Goal: Task Accomplishment & Management: Complete application form

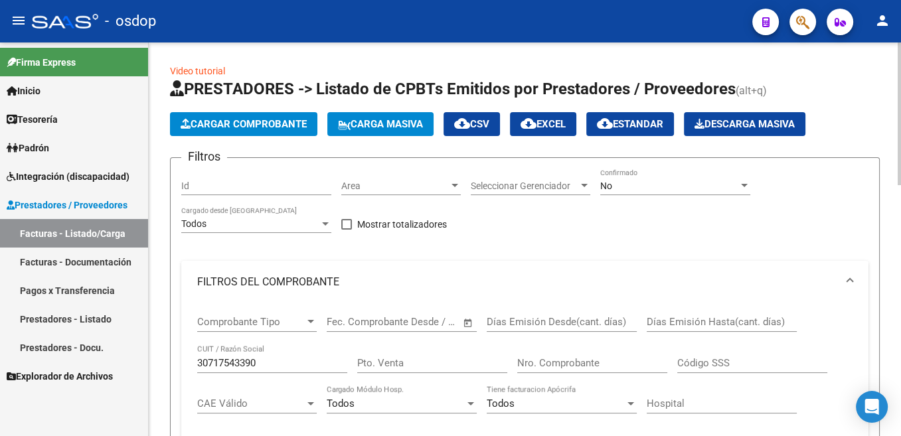
click at [256, 124] on span "Cargar Comprobante" at bounding box center [244, 124] width 126 height 12
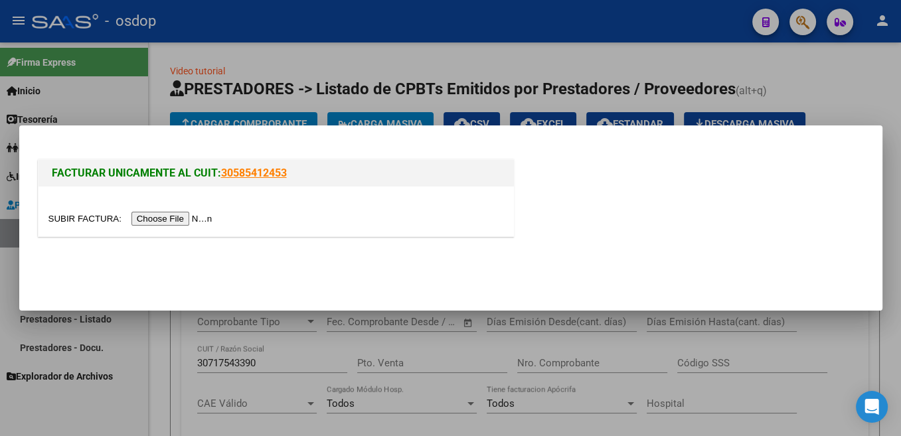
click at [88, 217] on input "file" at bounding box center [132, 219] width 168 height 14
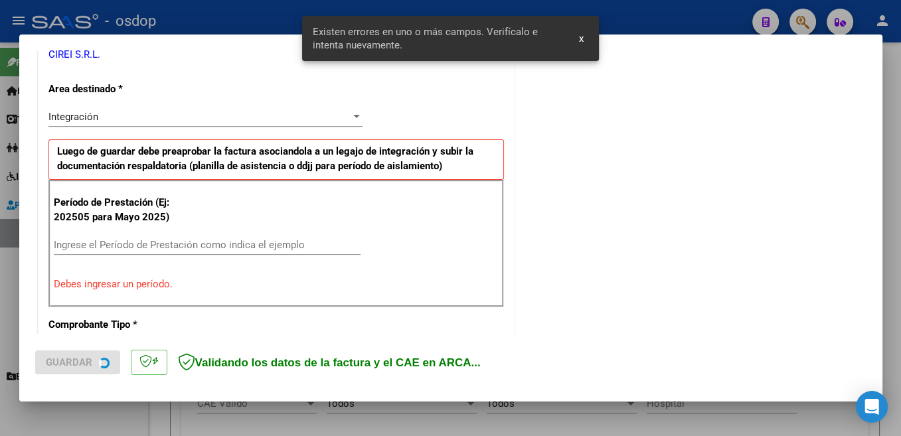
scroll to position [282, 0]
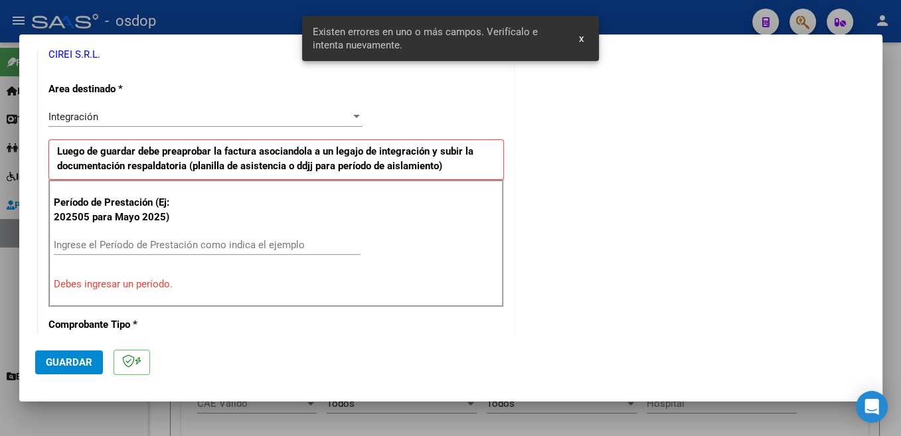
click at [181, 246] on input "Ingrese el Período de Prestación como indica el ejemplo" at bounding box center [207, 245] width 307 height 12
type input "0"
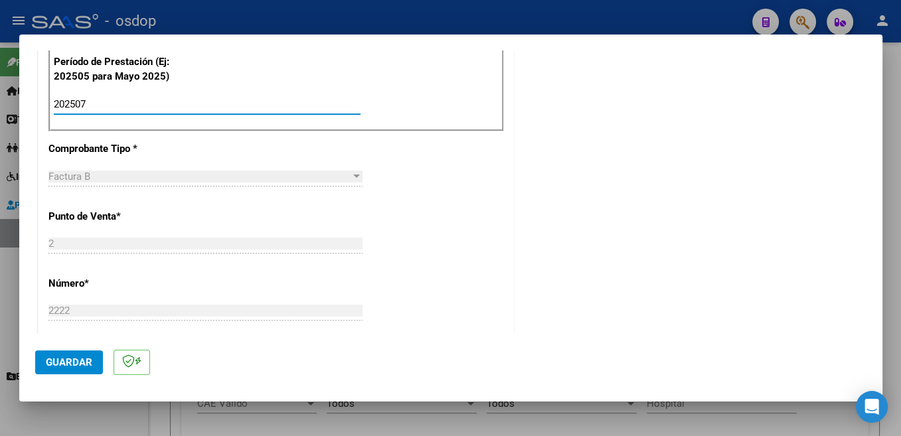
type input "202507"
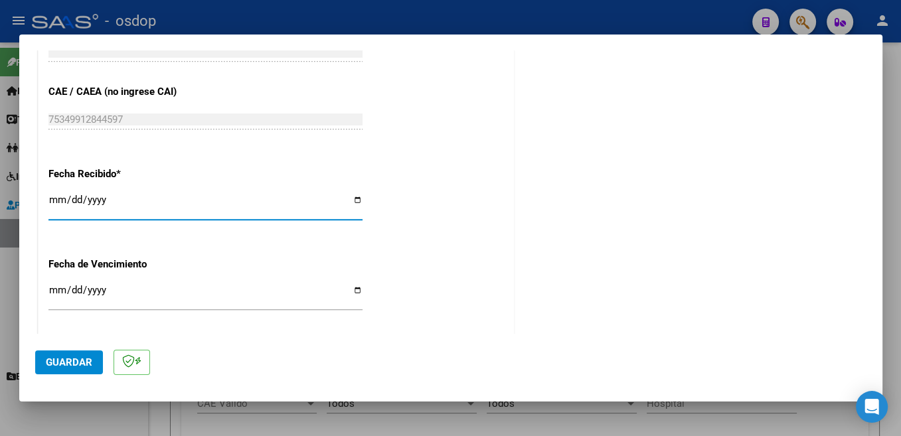
click at [76, 369] on span "Guardar" at bounding box center [69, 363] width 46 height 12
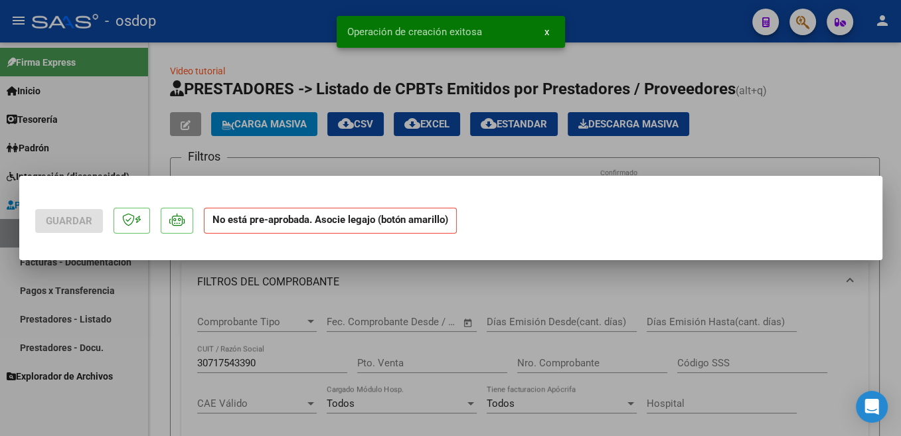
scroll to position [0, 0]
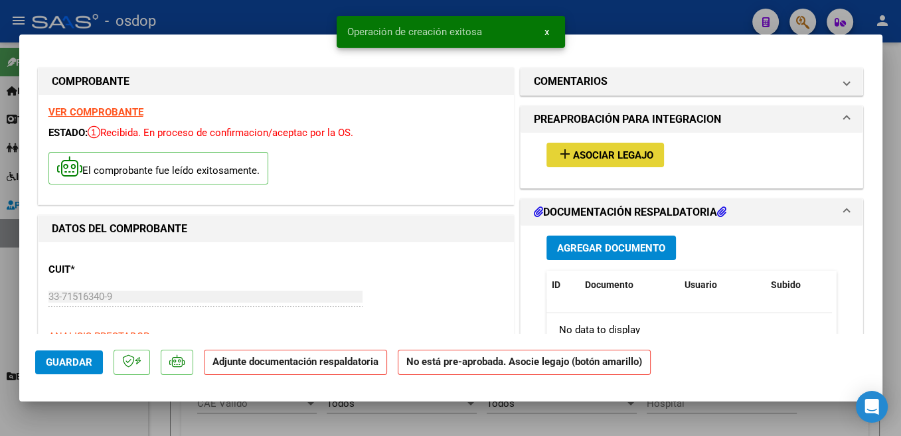
click at [635, 158] on span "Asociar Legajo" at bounding box center [613, 155] width 80 height 12
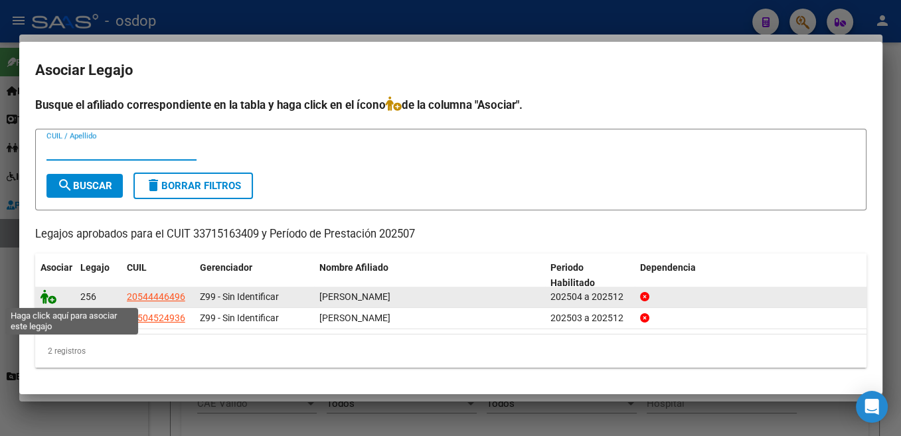
click at [50, 300] on icon at bounding box center [49, 297] width 16 height 15
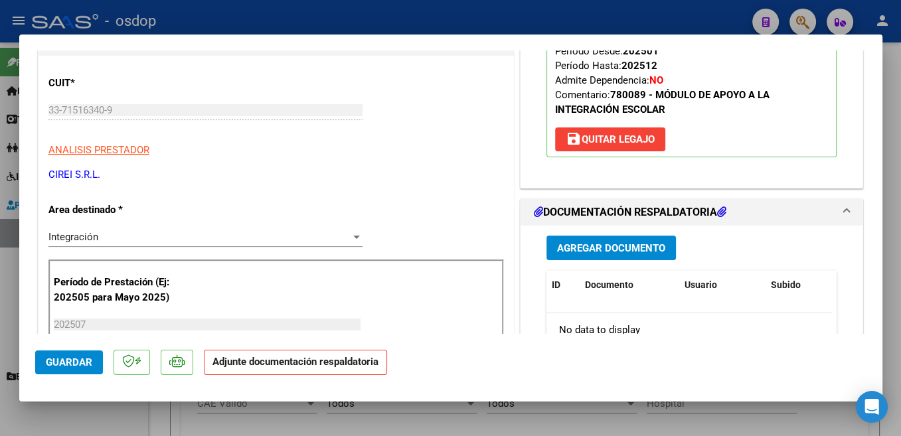
scroll to position [211, 0]
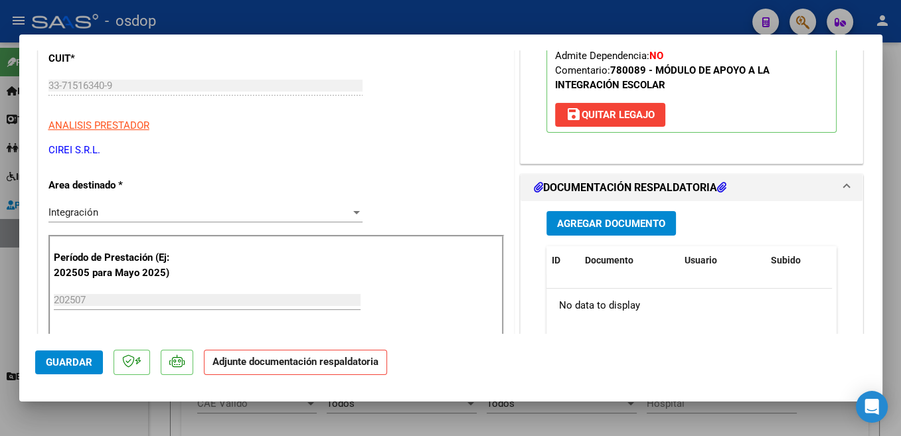
click at [657, 229] on span "Agregar Documento" at bounding box center [611, 224] width 108 height 12
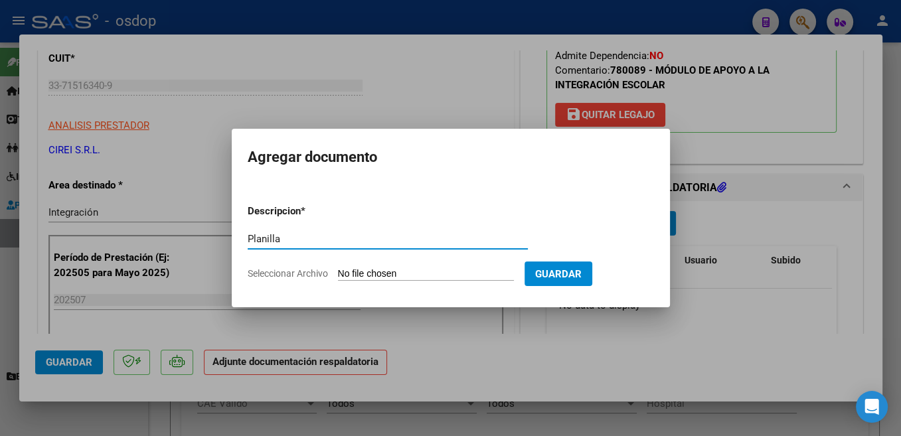
type input "Planilla"
click at [378, 274] on input "Seleccionar Archivo" at bounding box center [426, 274] width 176 height 13
type input "C:\fakepath\asistencia [PERSON_NAME] [PERSON_NAME].pdf"
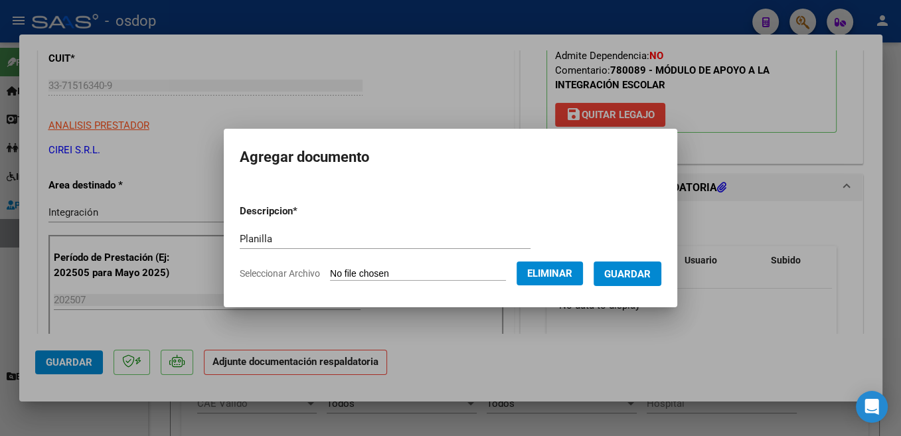
click at [651, 272] on span "Guardar" at bounding box center [627, 274] width 46 height 12
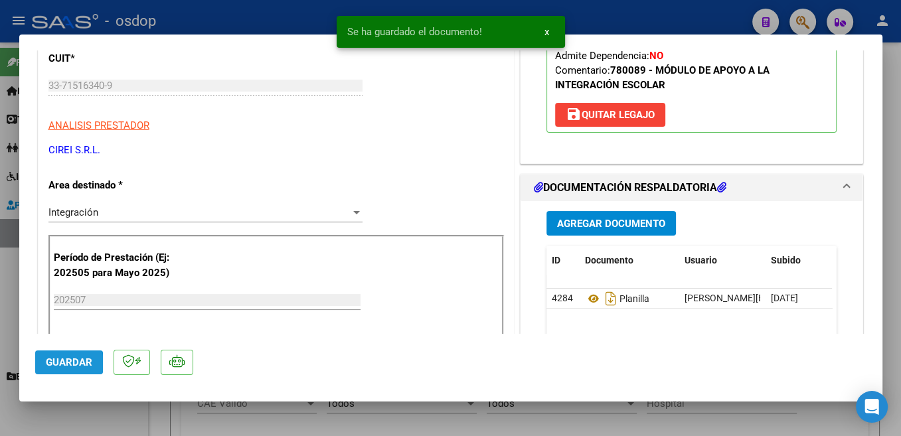
click at [58, 363] on span "Guardar" at bounding box center [69, 363] width 46 height 12
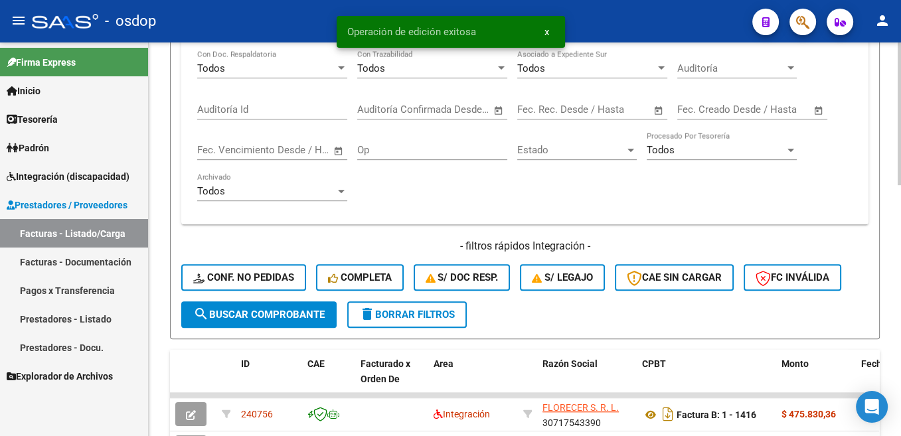
scroll to position [669, 0]
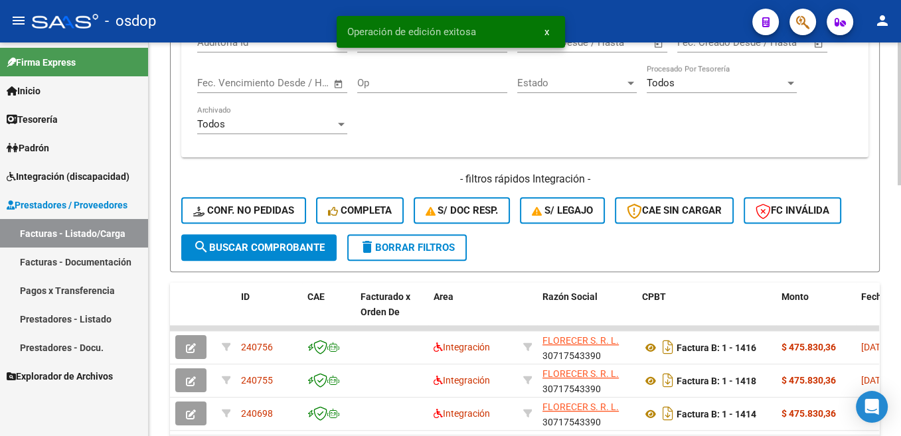
click at [428, 248] on span "delete Borrar Filtros" at bounding box center [407, 248] width 96 height 12
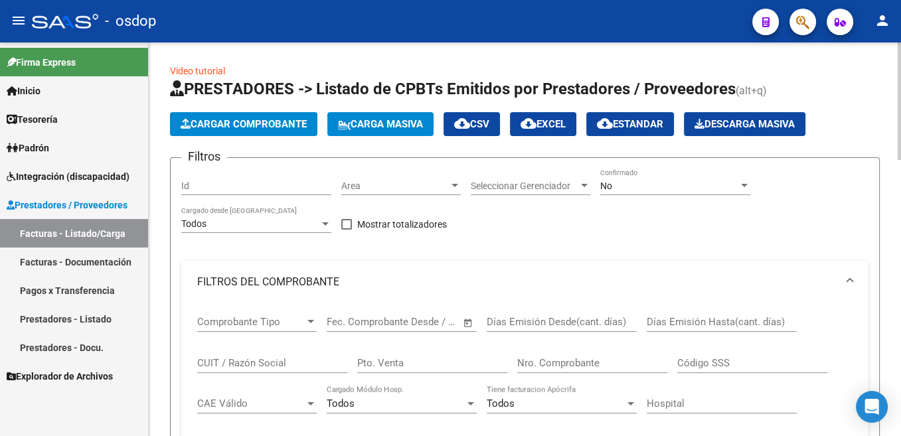
scroll to position [0, 0]
click at [269, 126] on span "Cargar Comprobante" at bounding box center [244, 124] width 126 height 12
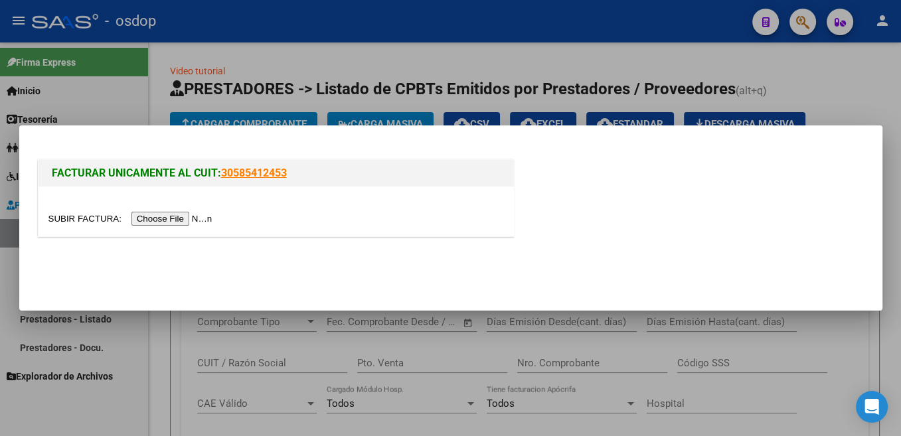
click at [82, 225] on input "file" at bounding box center [132, 219] width 168 height 14
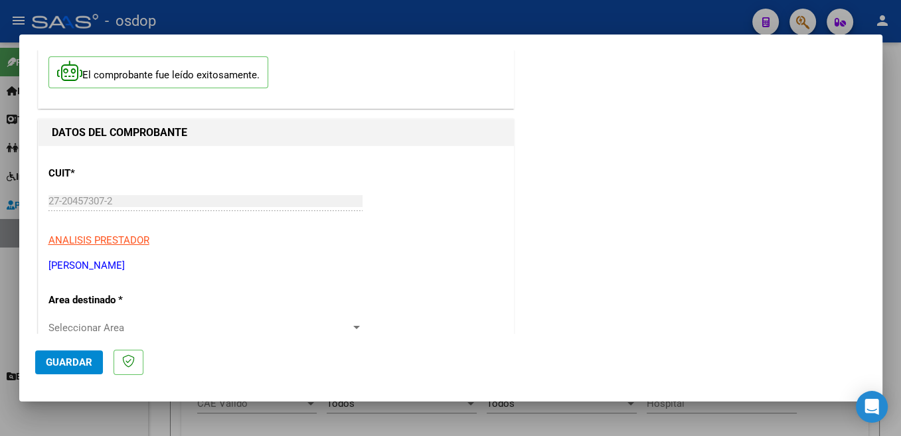
scroll to position [211, 0]
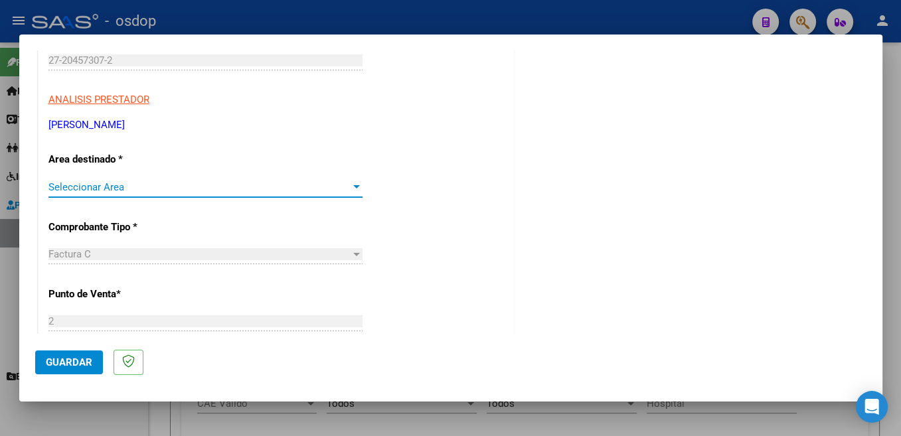
click at [136, 190] on span "Seleccionar Area" at bounding box center [199, 187] width 302 height 12
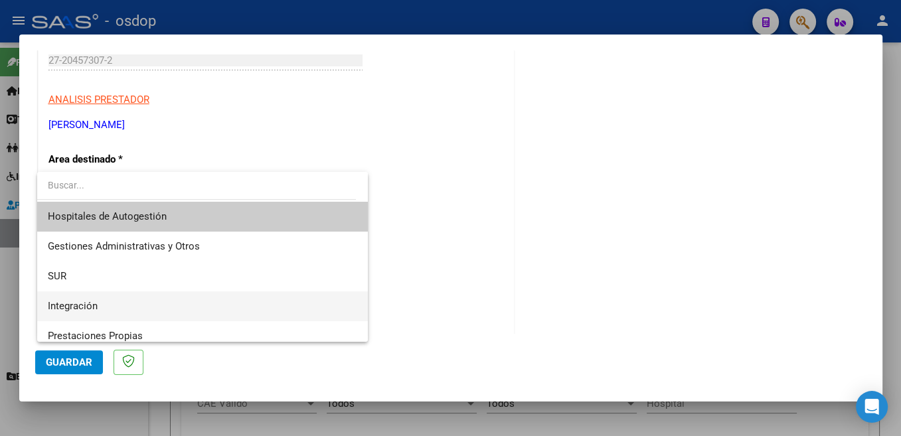
click at [114, 304] on span "Integración" at bounding box center [203, 307] width 310 height 30
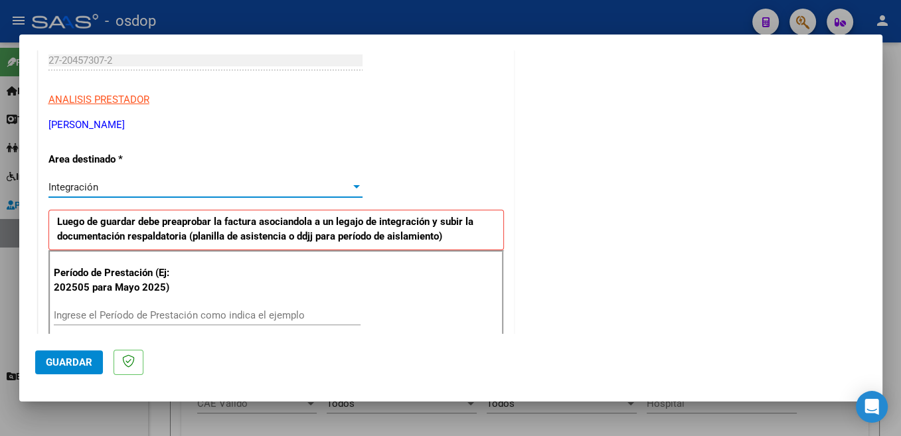
click at [144, 320] on input "Ingrese el Período de Prestación como indica el ejemplo" at bounding box center [207, 316] width 307 height 12
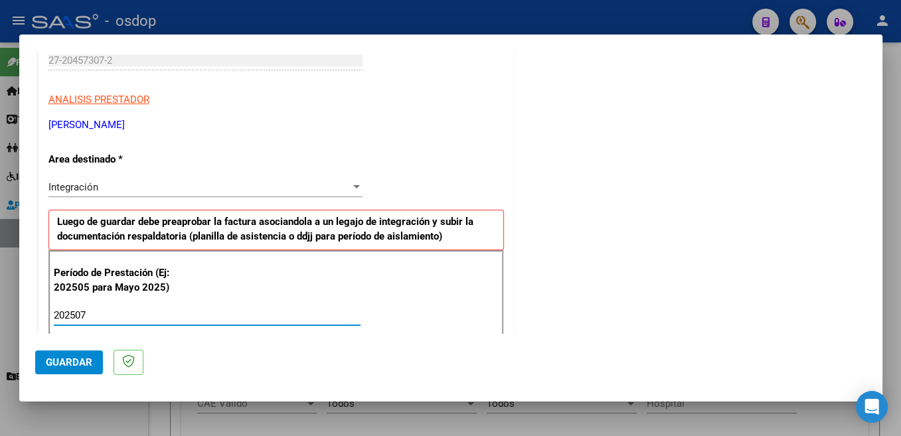
type input "202507"
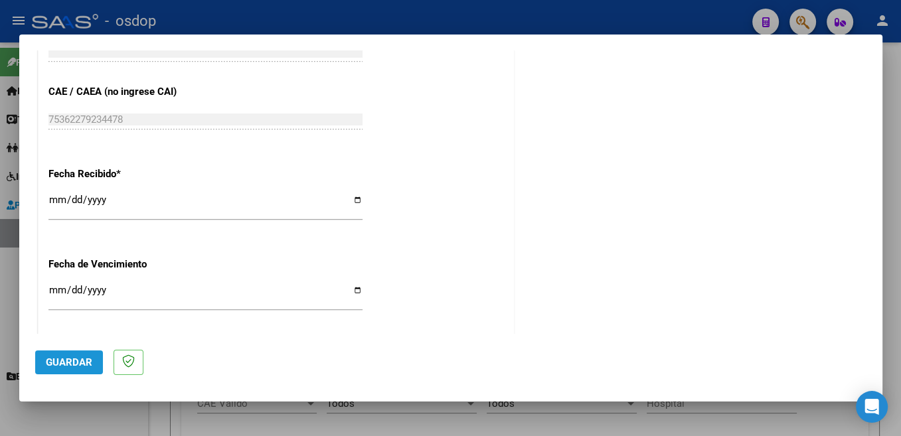
click at [88, 365] on span "Guardar" at bounding box center [69, 363] width 46 height 12
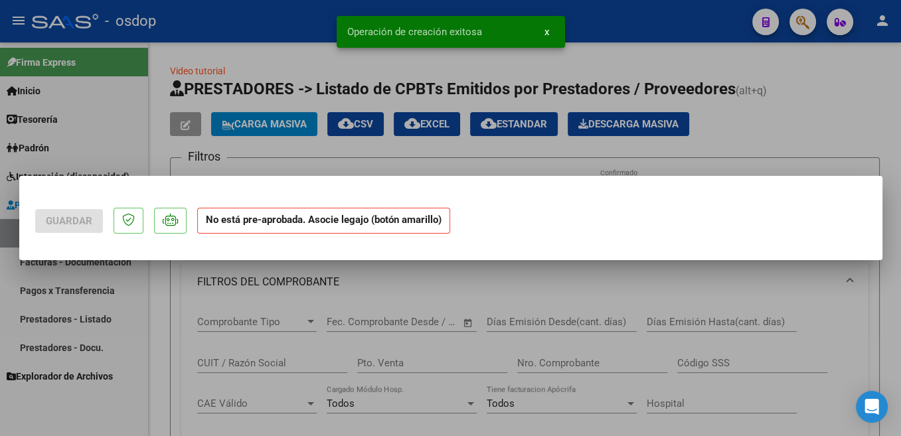
scroll to position [0, 0]
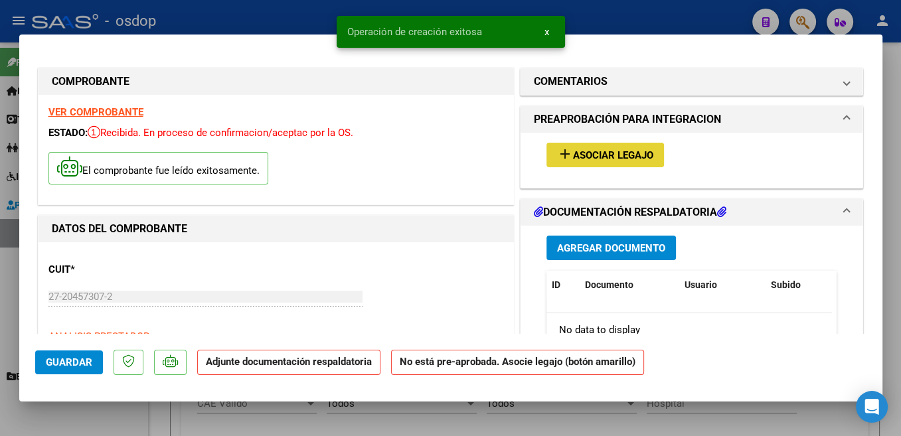
click at [626, 160] on span "Asociar Legajo" at bounding box center [613, 155] width 80 height 12
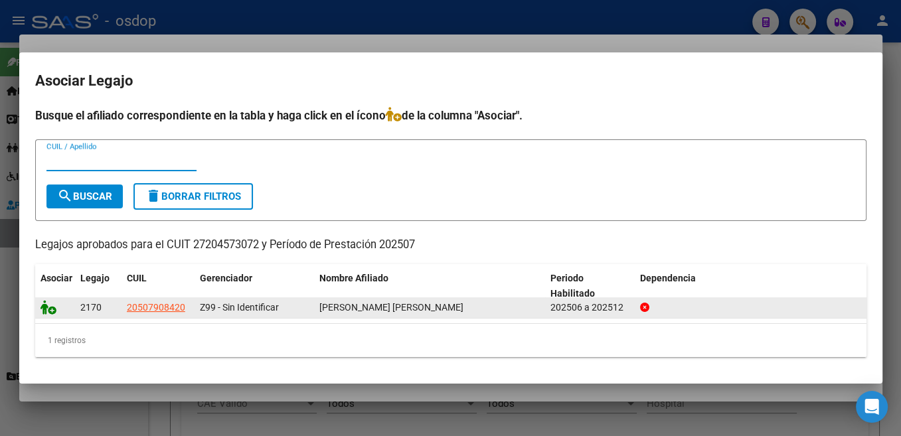
click at [48, 306] on icon at bounding box center [49, 307] width 16 height 15
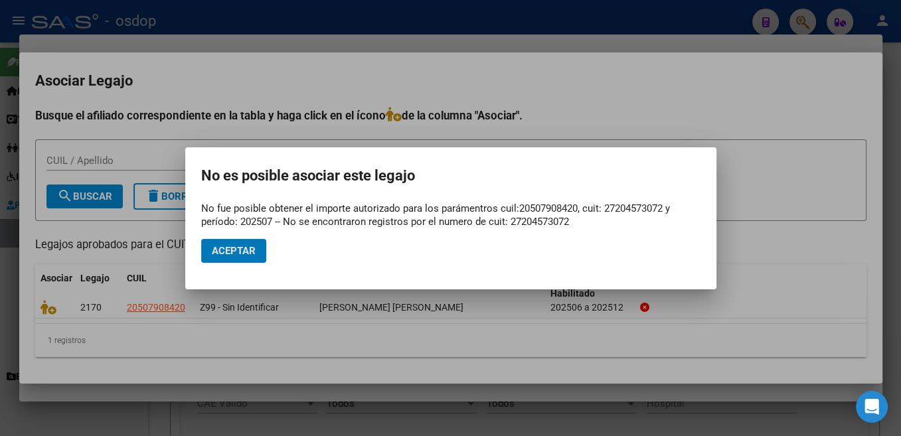
click at [260, 253] on button "Aceptar" at bounding box center [233, 251] width 65 height 24
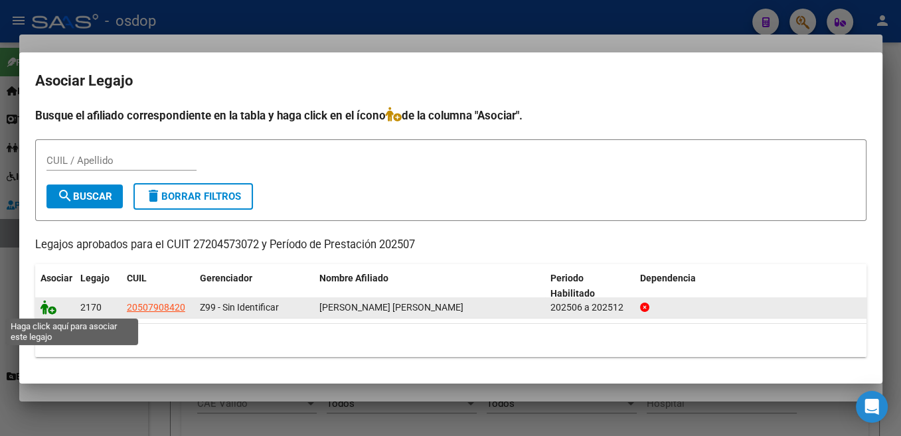
click at [45, 312] on icon at bounding box center [49, 307] width 16 height 15
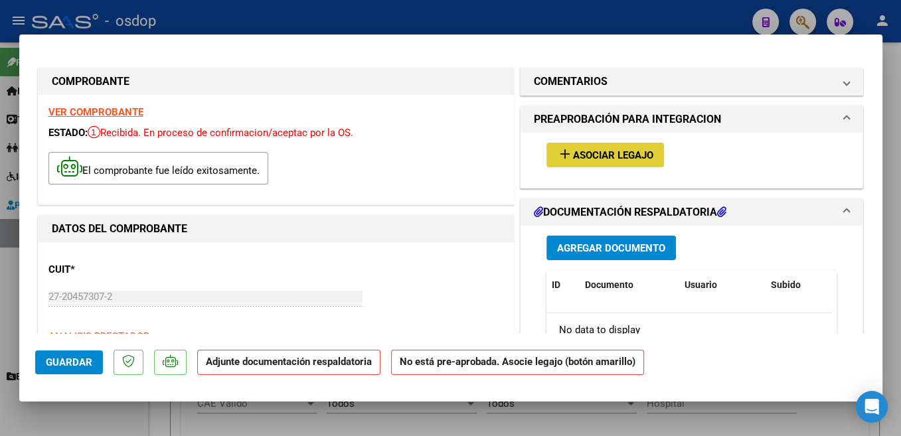
click at [638, 249] on span "Agregar Documento" at bounding box center [611, 248] width 108 height 12
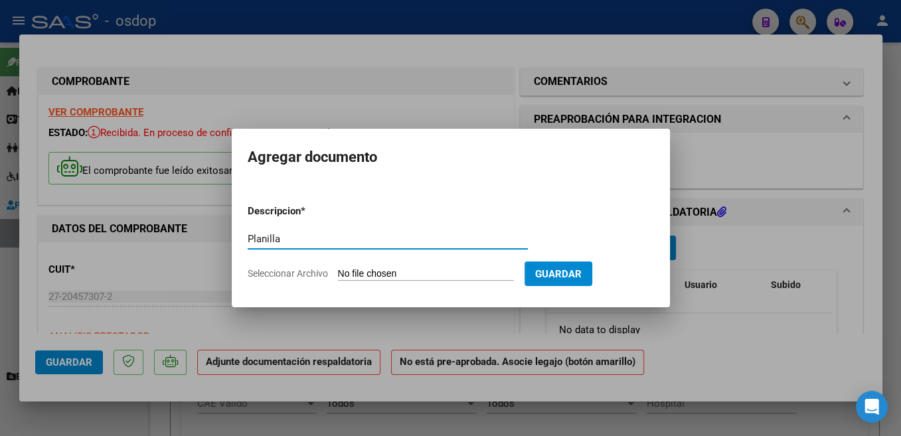
type input "Planilla"
click at [375, 276] on input "Seleccionar Archivo" at bounding box center [426, 274] width 176 height 13
type input "C:\fakepath\PLANILLA [DATE] [PERSON_NAME].pdf"
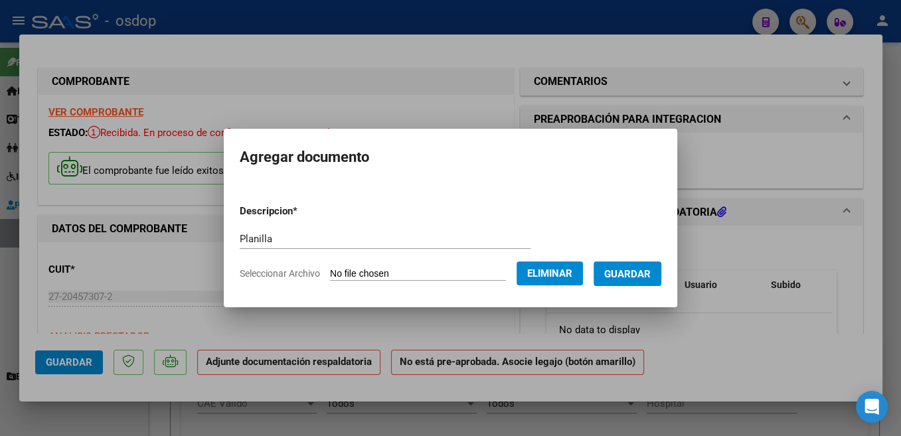
click at [651, 278] on span "Guardar" at bounding box center [627, 274] width 46 height 12
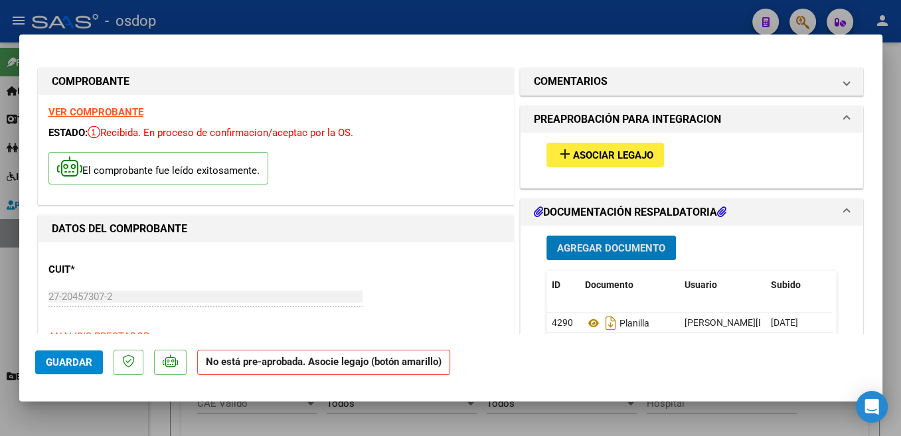
click at [67, 359] on span "Guardar" at bounding box center [69, 363] width 46 height 12
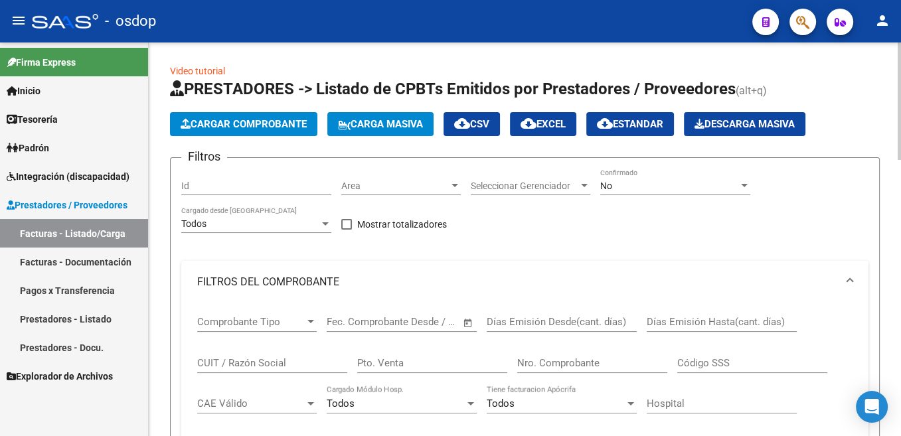
click at [284, 128] on span "Cargar Comprobante" at bounding box center [244, 124] width 126 height 12
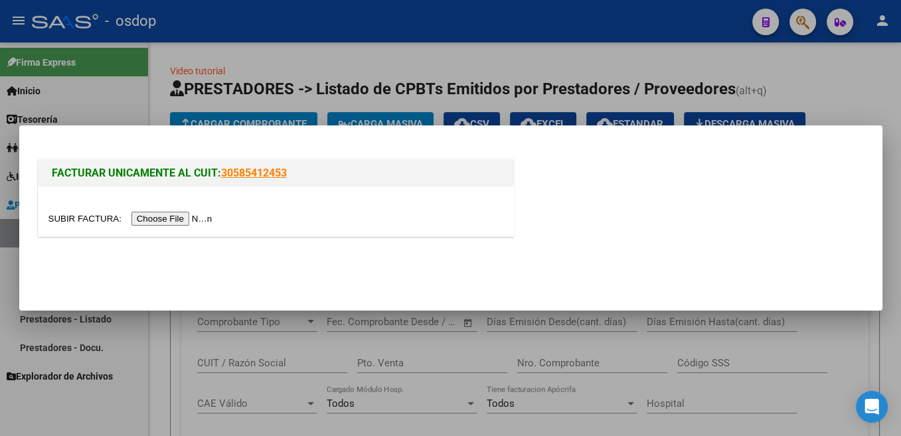
click at [88, 223] on input "file" at bounding box center [132, 219] width 168 height 14
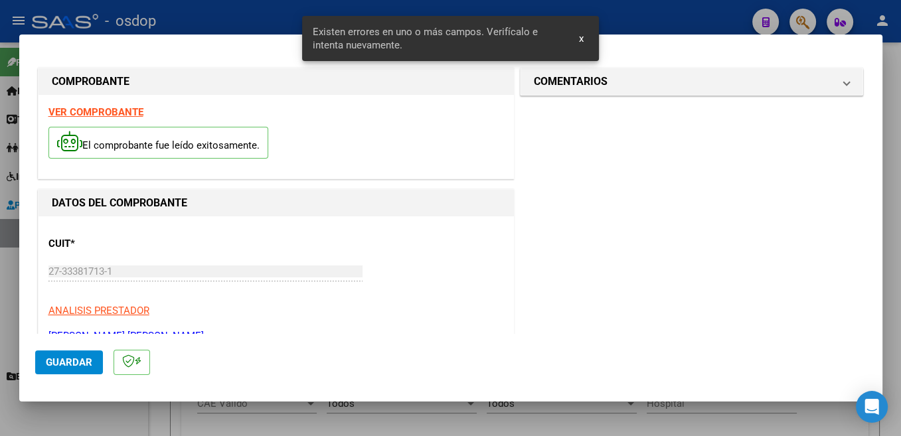
scroll to position [307, 0]
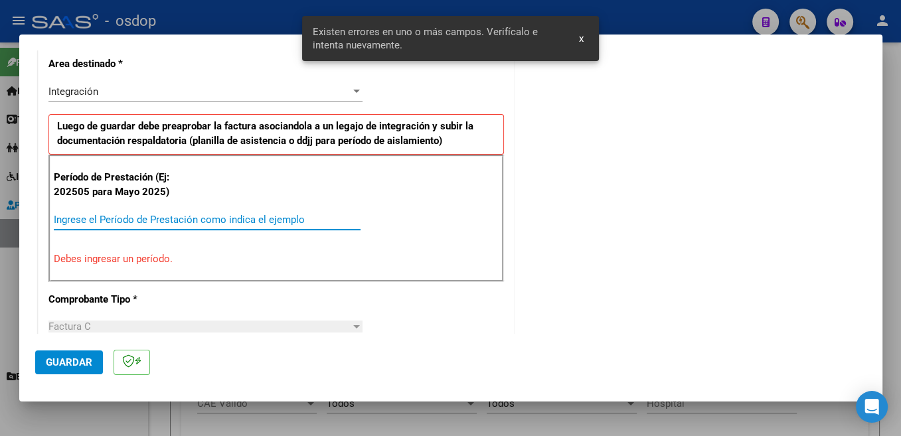
click at [169, 219] on input "Ingrese el Período de Prestación como indica el ejemplo" at bounding box center [207, 220] width 307 height 12
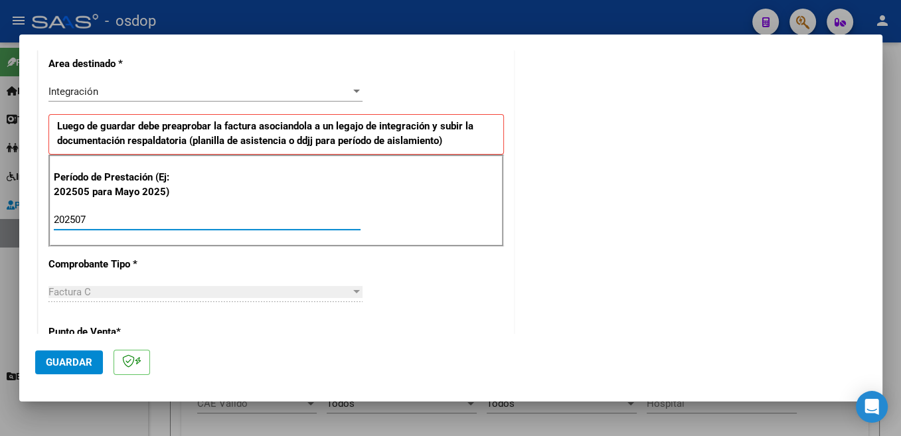
type input "202507"
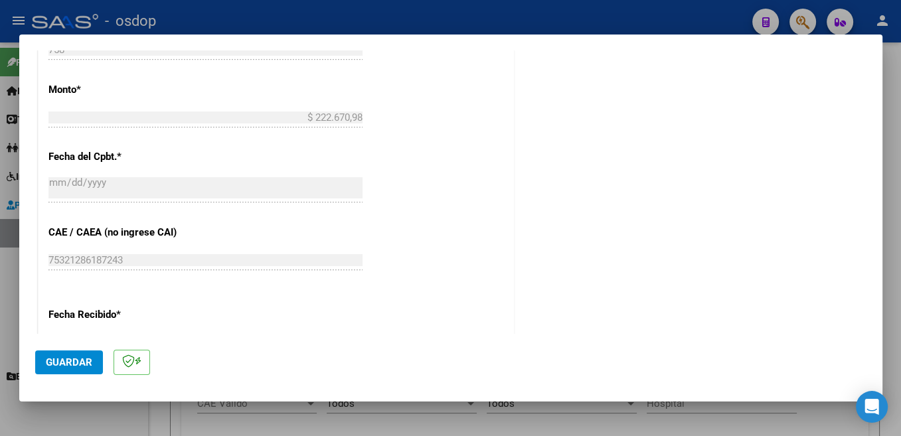
scroll to position [845, 0]
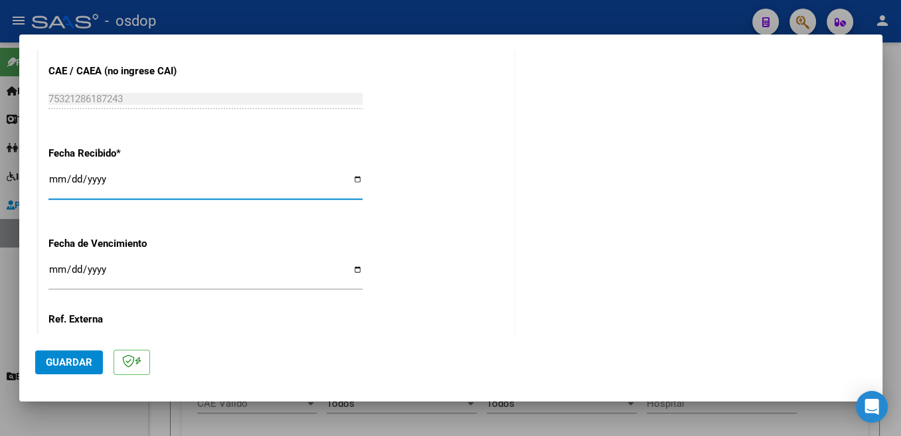
click at [63, 369] on button "Guardar" at bounding box center [69, 363] width 68 height 24
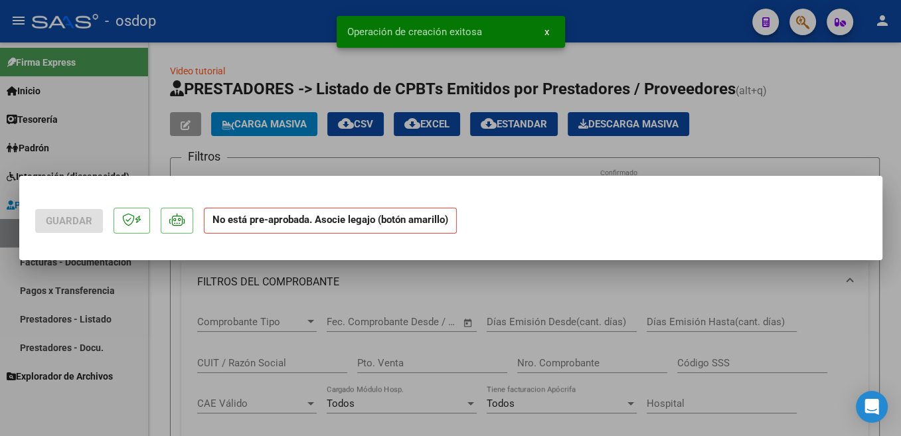
scroll to position [0, 0]
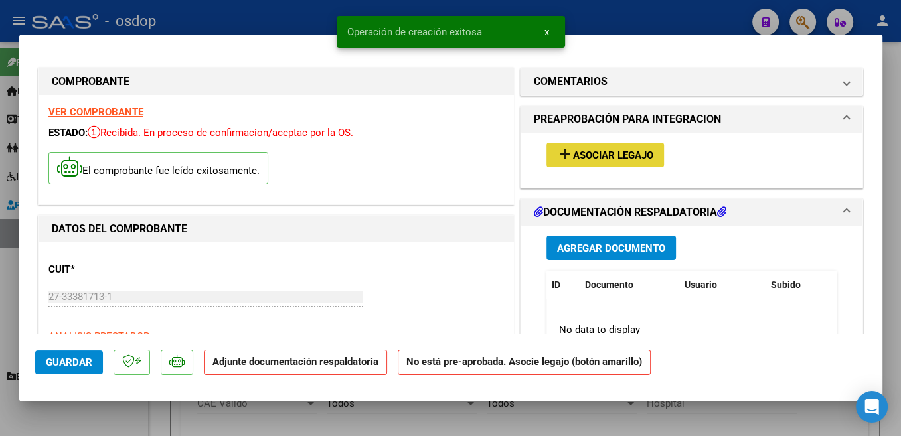
click at [612, 151] on span "Asociar Legajo" at bounding box center [613, 155] width 80 height 12
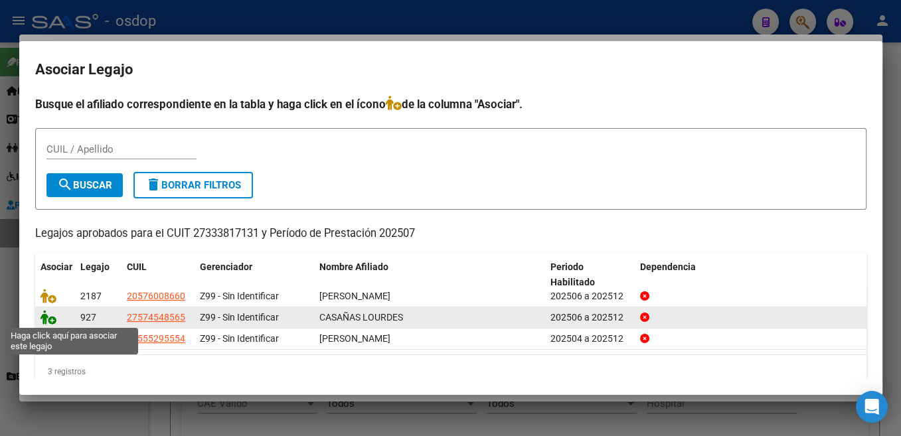
click at [46, 318] on icon at bounding box center [49, 317] width 16 height 15
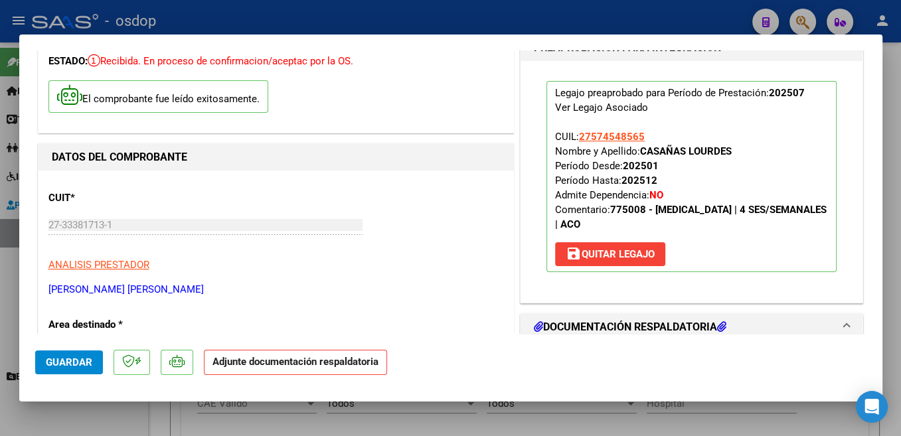
scroll to position [141, 0]
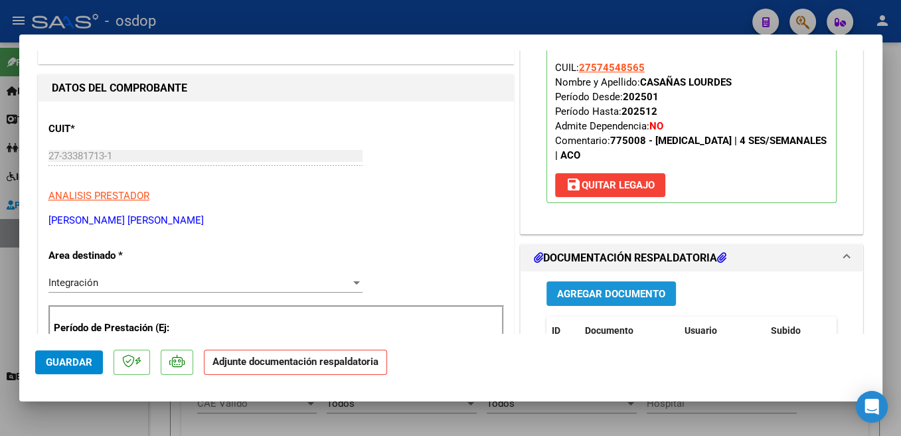
click at [644, 300] on span "Agregar Documento" at bounding box center [611, 294] width 108 height 12
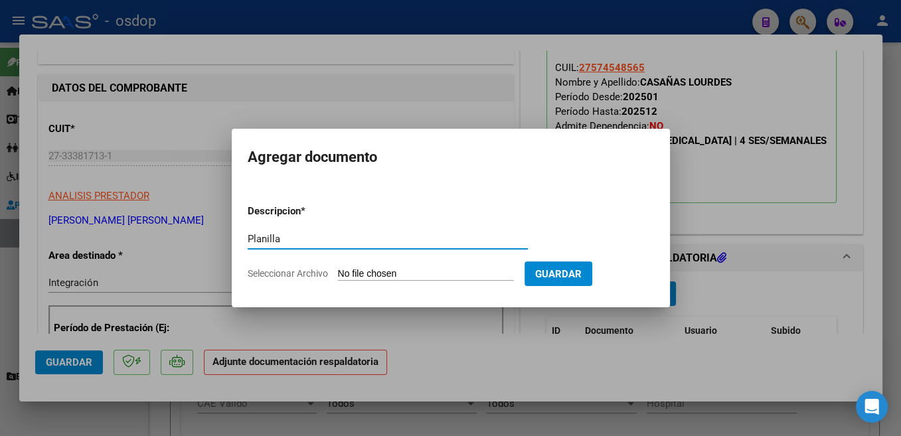
type input "Planilla"
click at [380, 274] on input "Seleccionar Archivo" at bounding box center [426, 274] width 176 height 13
type input "C:\fakepath\[PERSON_NAME].pdf"
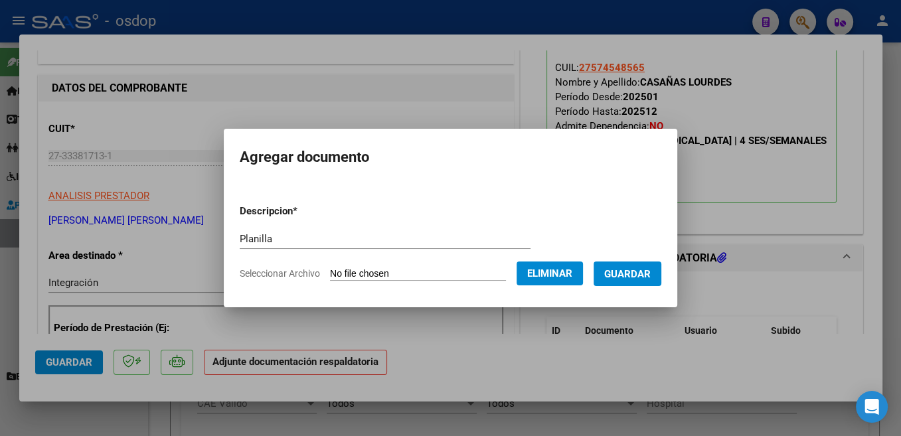
click at [646, 279] on span "Guardar" at bounding box center [627, 274] width 46 height 12
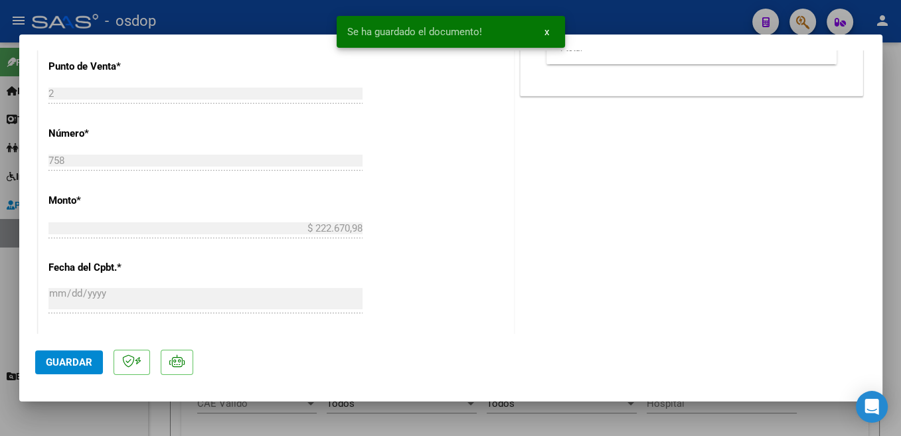
scroll to position [775, 0]
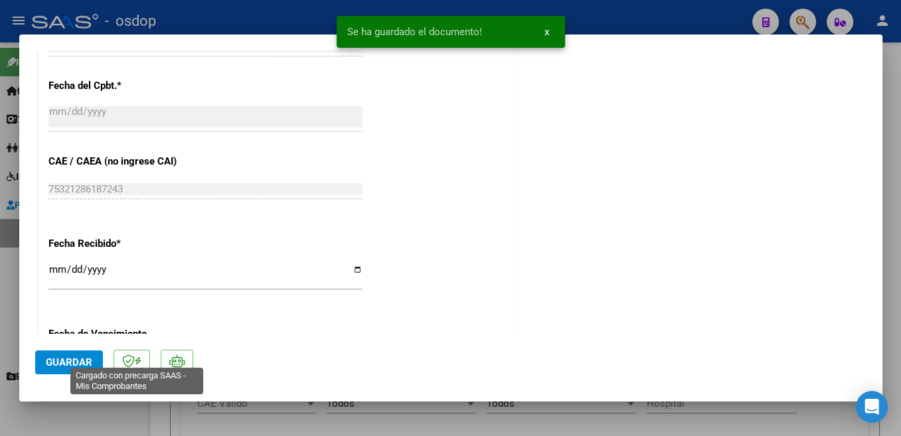
click at [90, 372] on button "Guardar" at bounding box center [69, 363] width 68 height 24
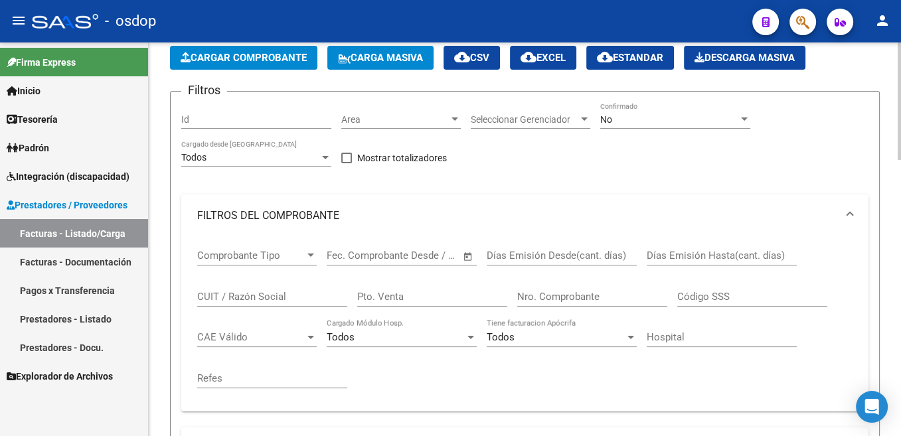
scroll to position [0, 0]
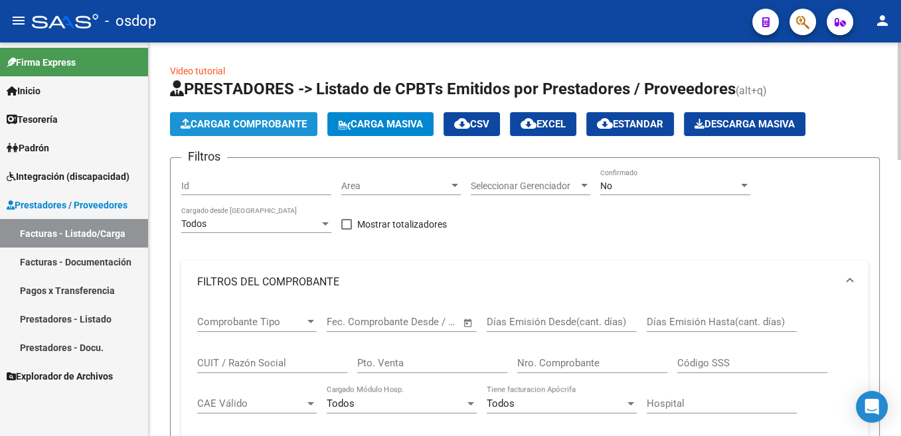
click at [278, 118] on button "Cargar Comprobante" at bounding box center [243, 124] width 147 height 24
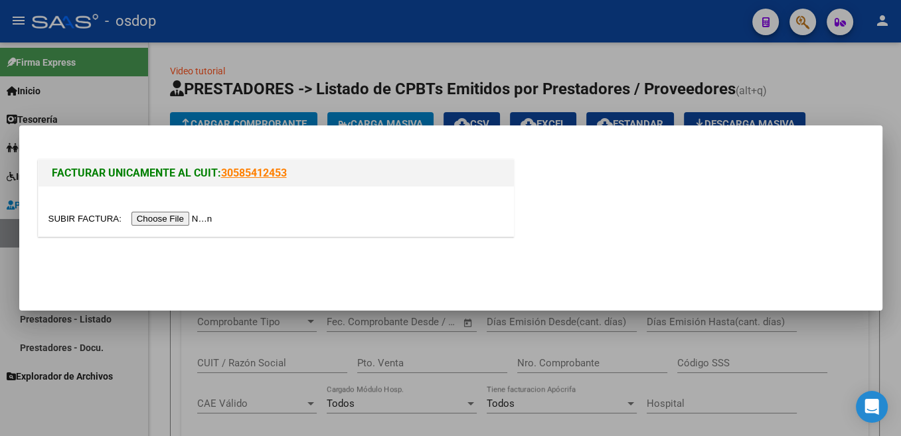
click at [89, 219] on input "file" at bounding box center [132, 219] width 168 height 14
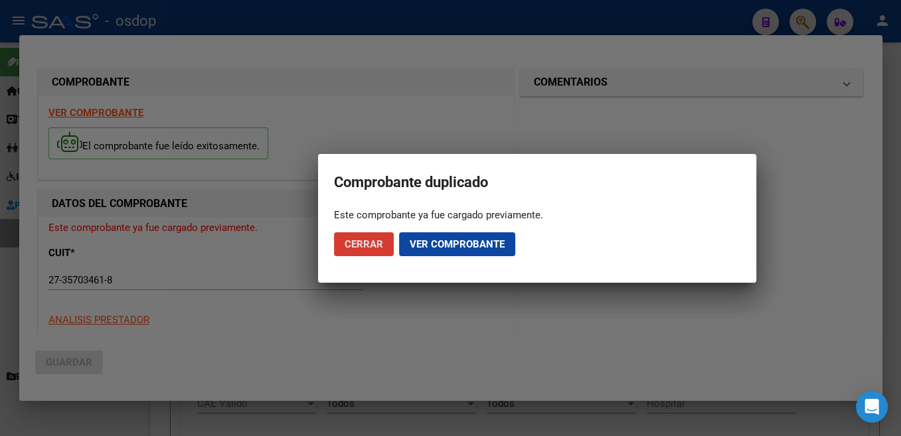
click at [418, 248] on span "Ver comprobante" at bounding box center [457, 244] width 95 height 12
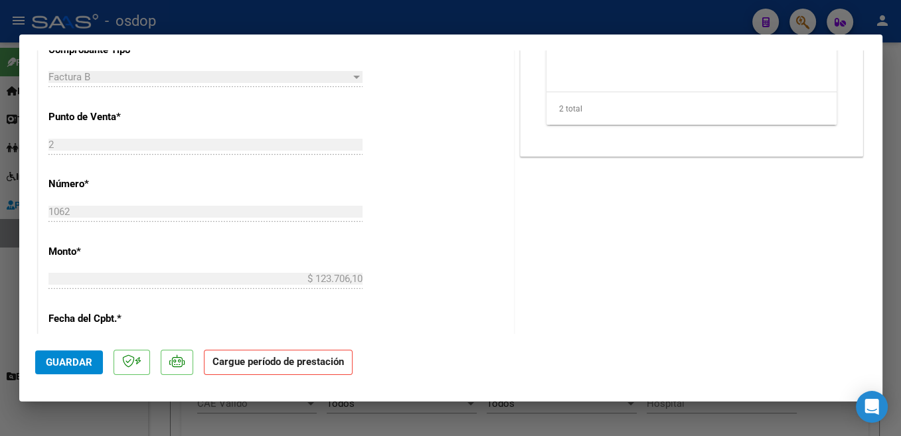
scroll to position [352, 0]
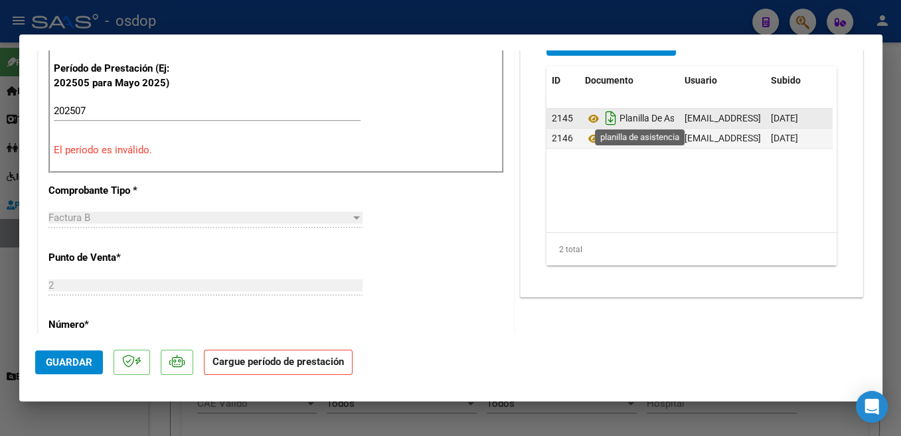
click at [602, 120] on icon "Descargar documento" at bounding box center [610, 118] width 17 height 21
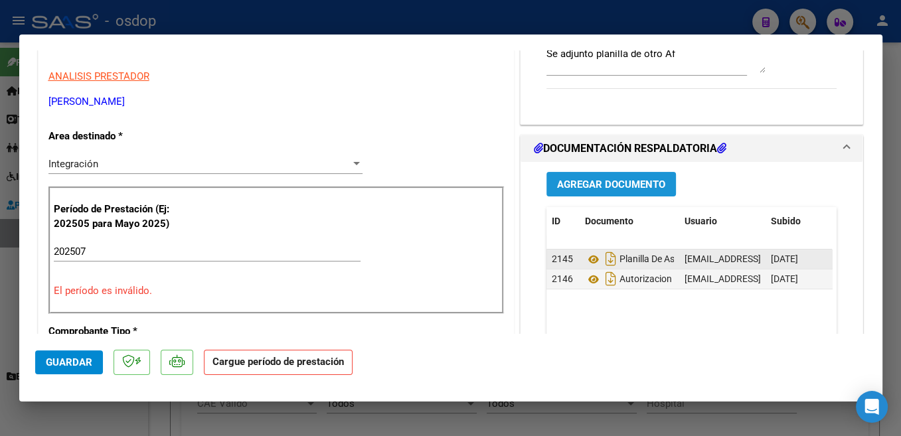
click at [637, 184] on span "Agregar Documento" at bounding box center [611, 185] width 108 height 12
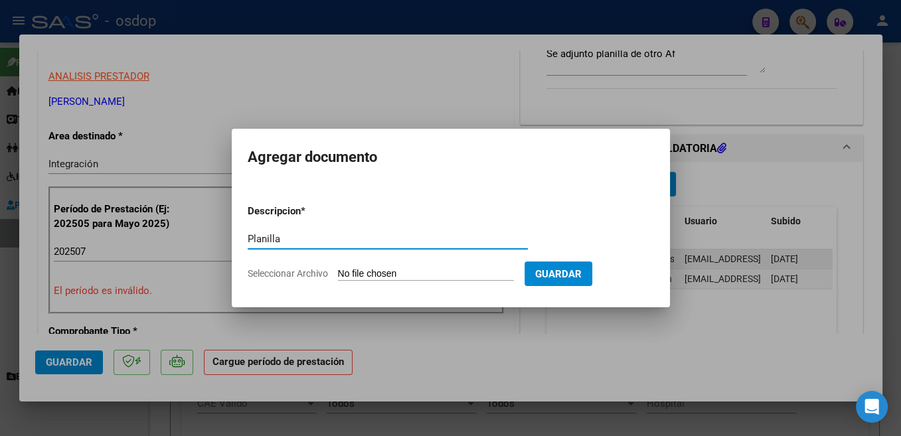
type input "Planilla"
click at [390, 275] on input "Seleccionar Archivo" at bounding box center [426, 274] width 176 height 13
type input "C:\fakepath\[PERSON_NAME] 07 2025.pdf"
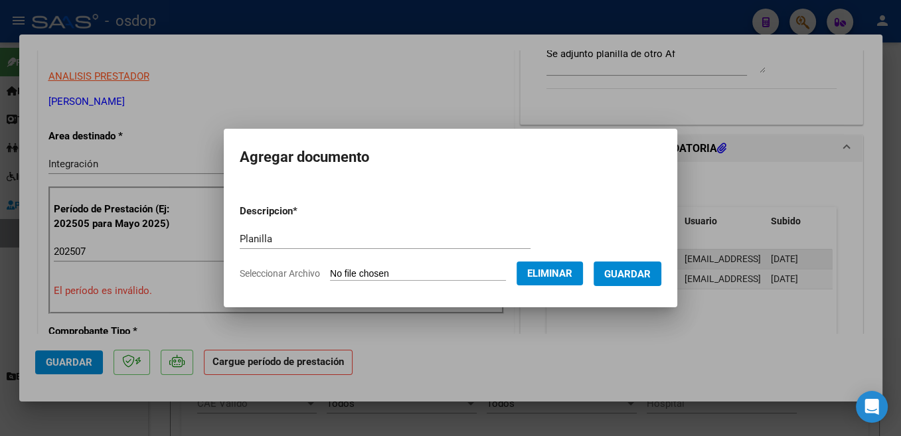
click at [623, 277] on span "Guardar" at bounding box center [627, 274] width 46 height 12
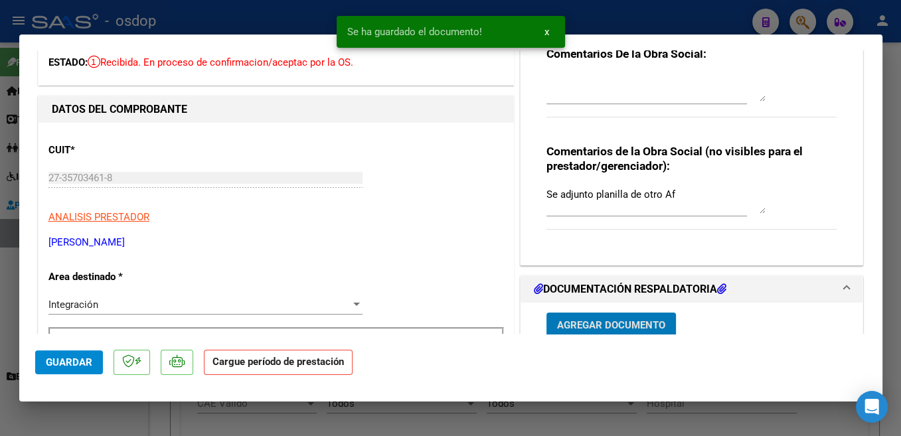
scroll to position [0, 0]
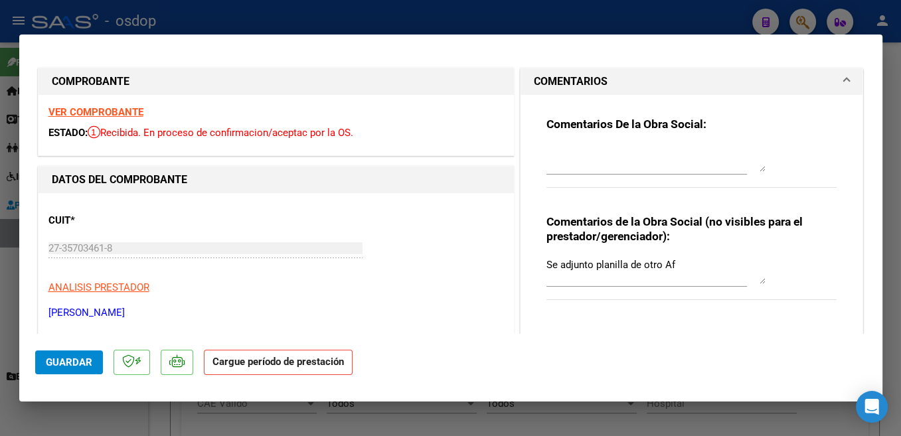
click at [677, 269] on textarea "Se adjunto planilla de otro Af" at bounding box center [656, 271] width 219 height 27
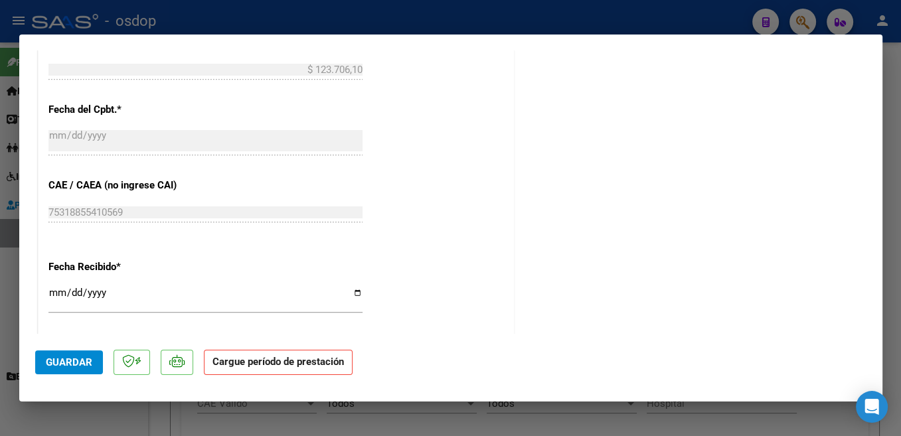
scroll to position [704, 0]
type textarea "Se adjunto planilla de otro Af - [DATE] 09/09 se carga planilla correcta desde …"
click at [61, 361] on span "Guardar" at bounding box center [69, 363] width 46 height 12
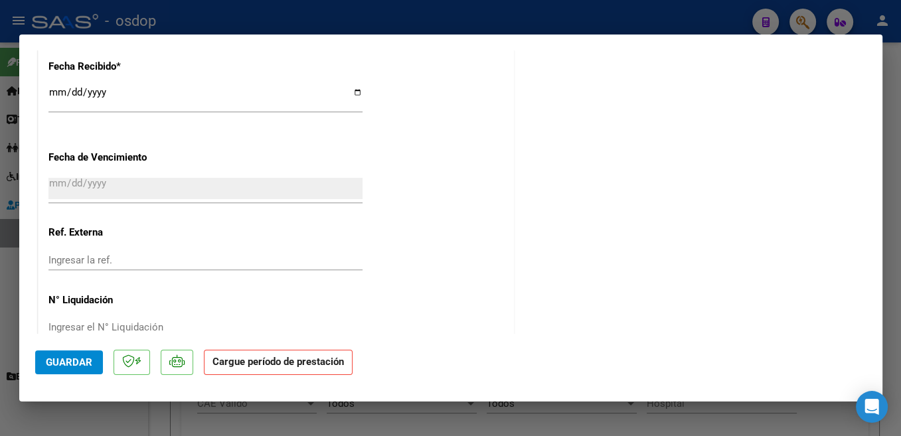
scroll to position [907, 0]
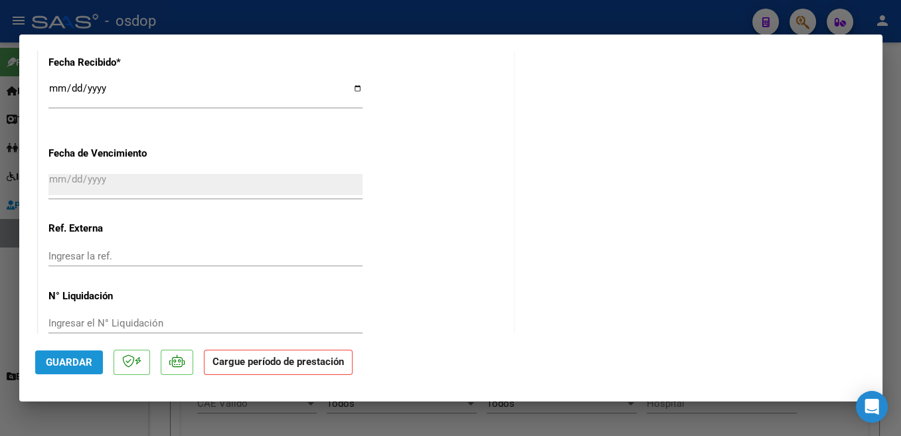
click at [71, 360] on span "Guardar" at bounding box center [69, 363] width 46 height 12
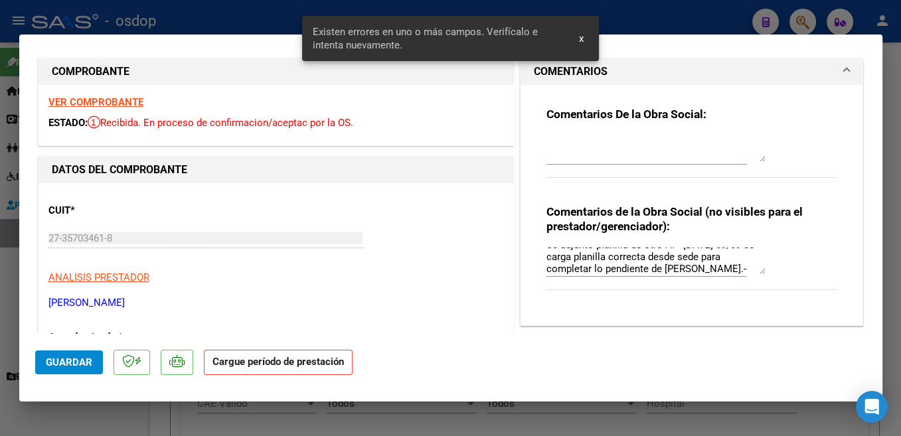
scroll to position [0, 0]
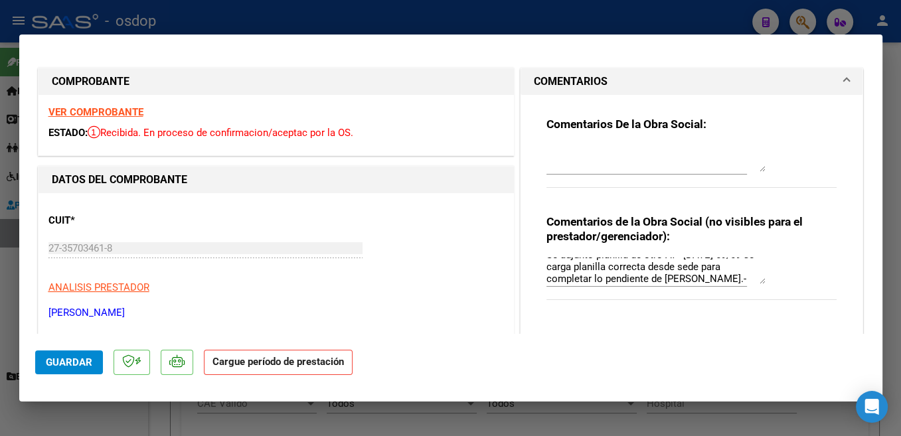
click at [113, 112] on strong "VER COMPROBANTE" at bounding box center [95, 112] width 95 height 12
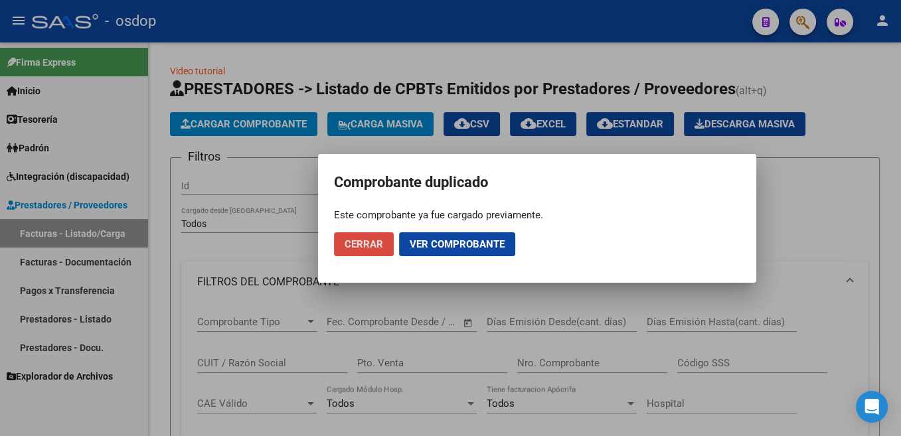
click at [355, 239] on span "Cerrar" at bounding box center [364, 244] width 39 height 12
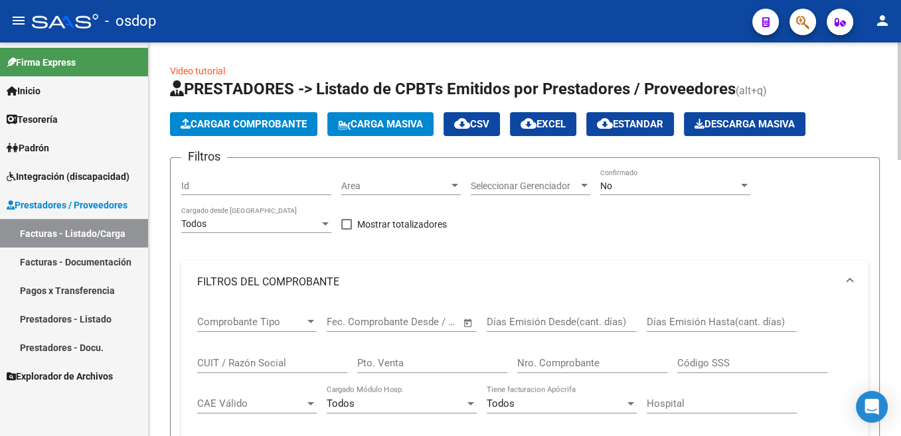
click at [243, 366] on input "CUIT / Razón Social" at bounding box center [272, 363] width 150 height 12
paste input "27-35703461-8"
click at [213, 365] on input "27-35703461-8" at bounding box center [272, 363] width 150 height 12
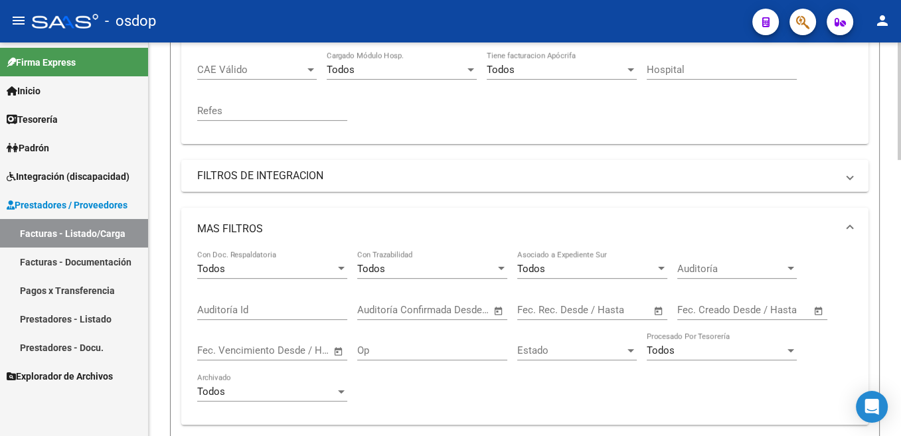
scroll to position [535, 0]
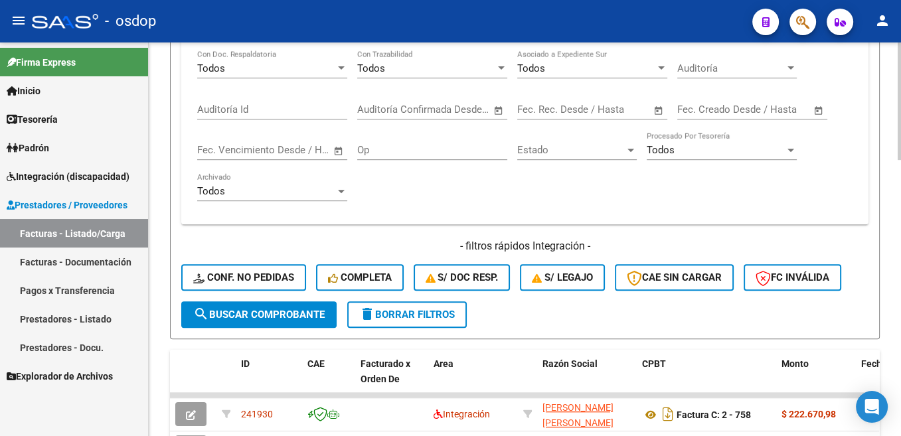
type input "27357034618"
click at [285, 320] on span "search Buscar Comprobante" at bounding box center [259, 315] width 132 height 12
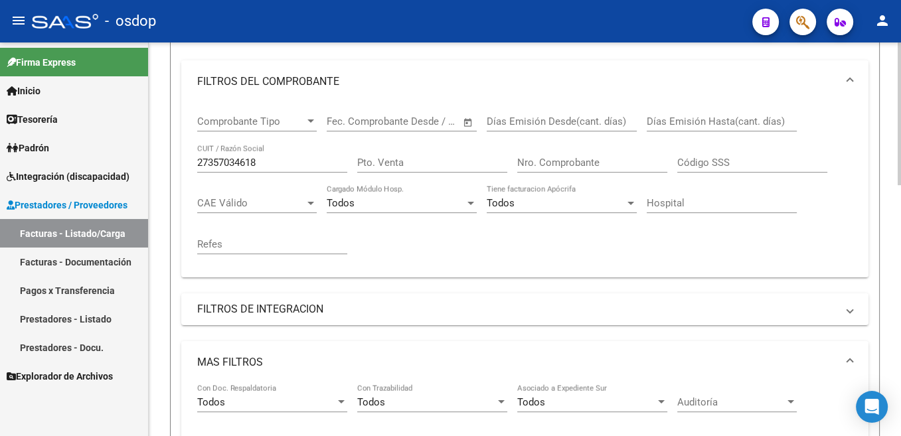
scroll to position [0, 0]
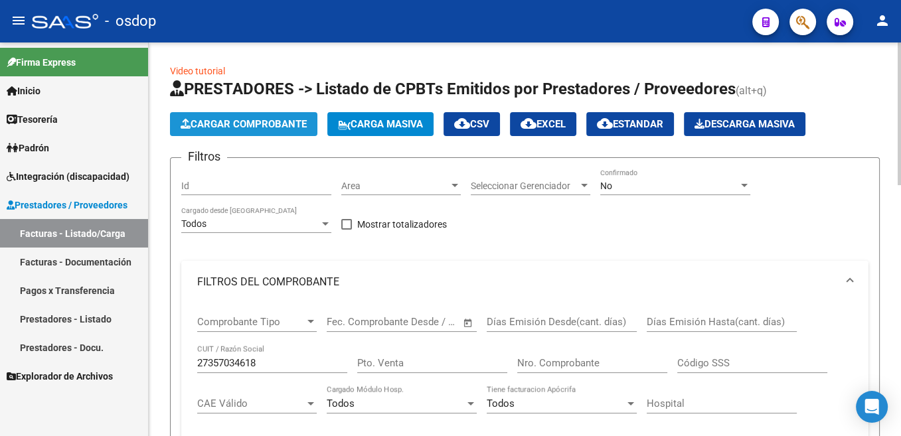
click at [289, 124] on span "Cargar Comprobante" at bounding box center [244, 124] width 126 height 12
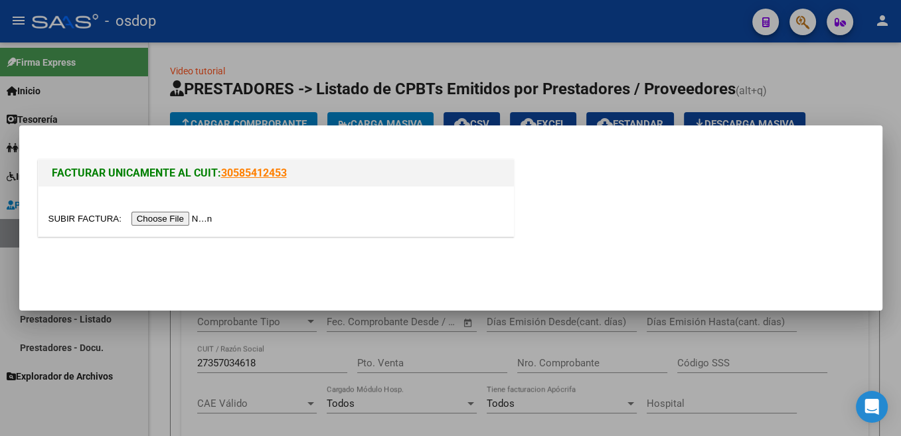
click at [82, 218] on input "file" at bounding box center [132, 219] width 168 height 14
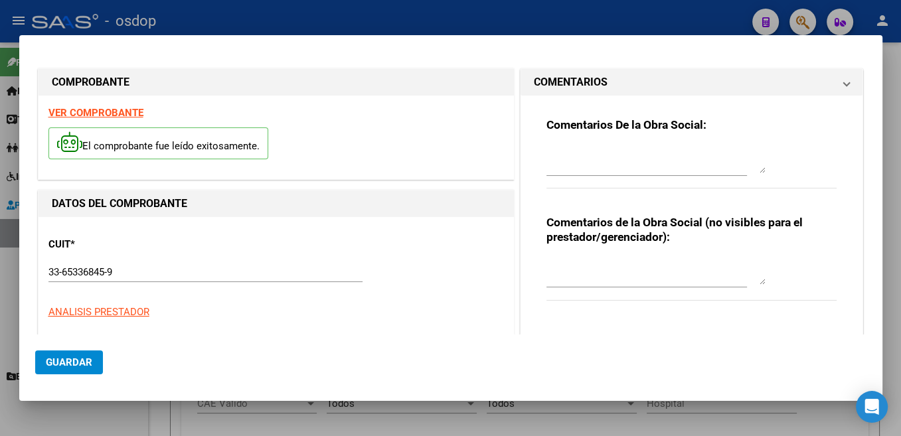
type input "1567"
type input "$ 475.830,36"
type input "[DATE]"
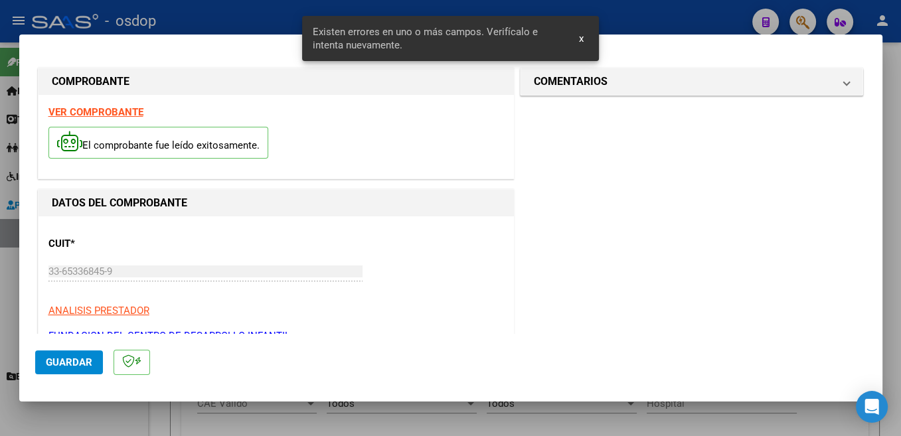
scroll to position [282, 0]
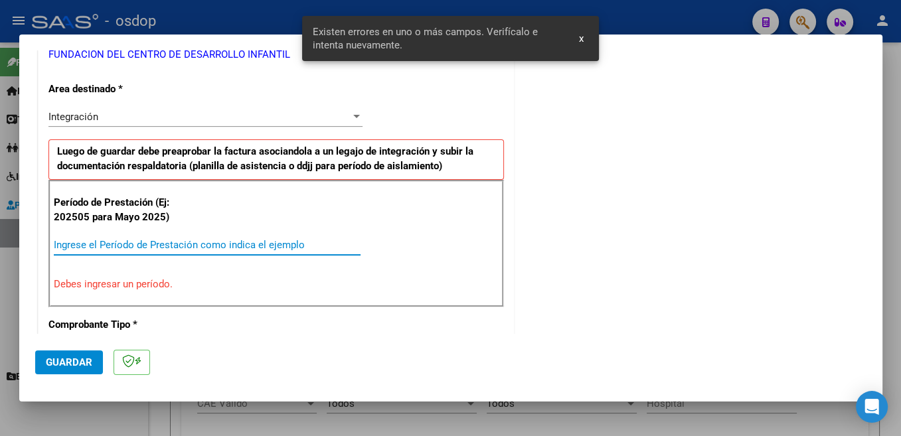
click at [153, 243] on input "Ingrese el Período de Prestación como indica el ejemplo" at bounding box center [207, 245] width 307 height 12
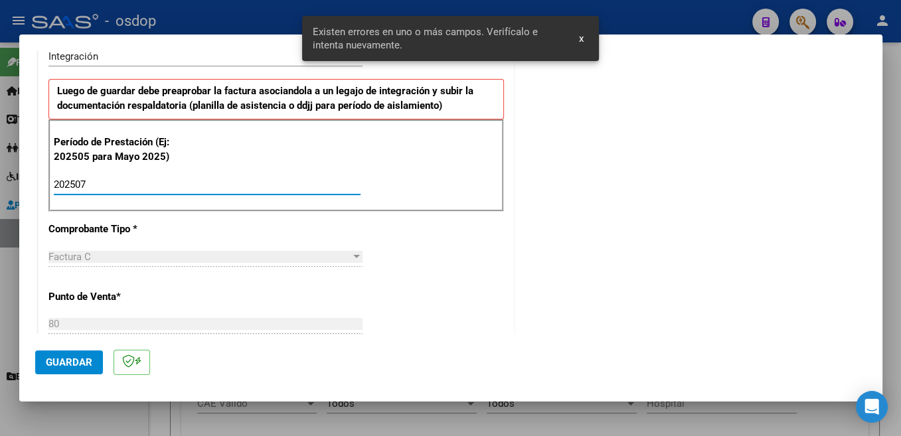
scroll to position [493, 0]
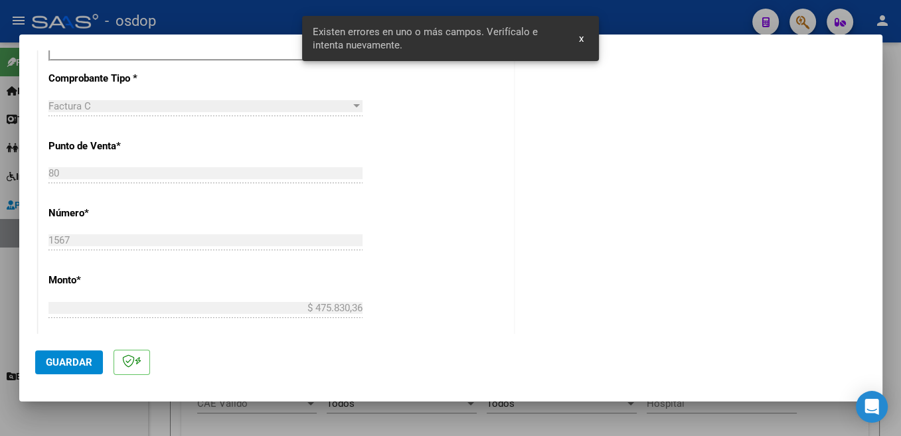
type input "202507"
click at [62, 357] on span "Guardar" at bounding box center [69, 363] width 46 height 12
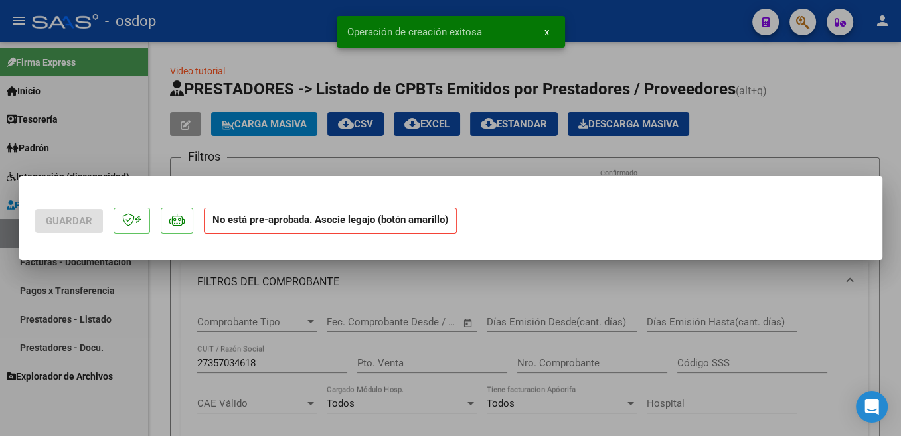
scroll to position [0, 0]
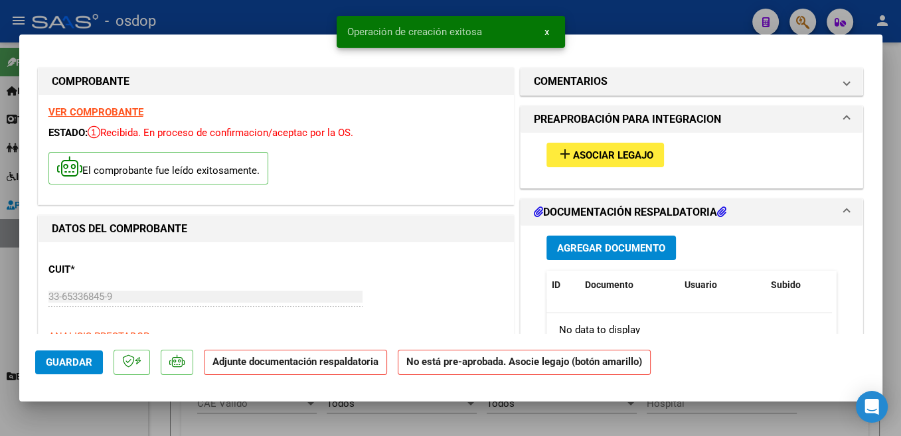
click at [612, 155] on span "Asociar Legajo" at bounding box center [613, 155] width 80 height 12
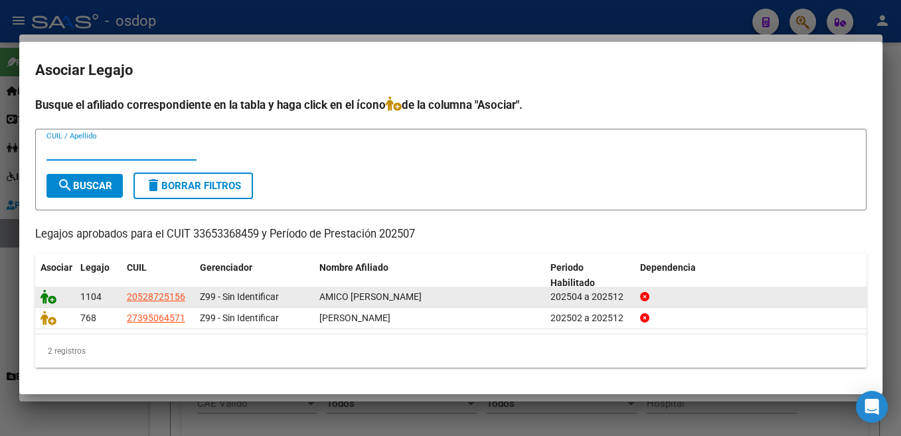
click at [43, 294] on icon at bounding box center [49, 297] width 16 height 15
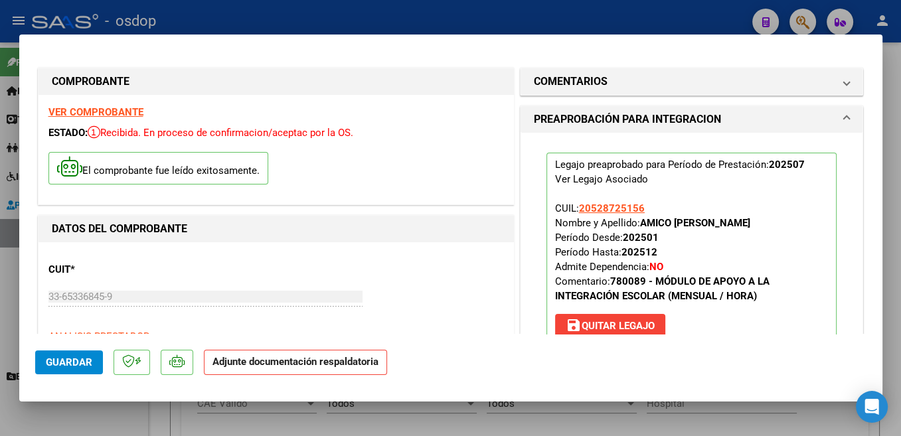
scroll to position [211, 0]
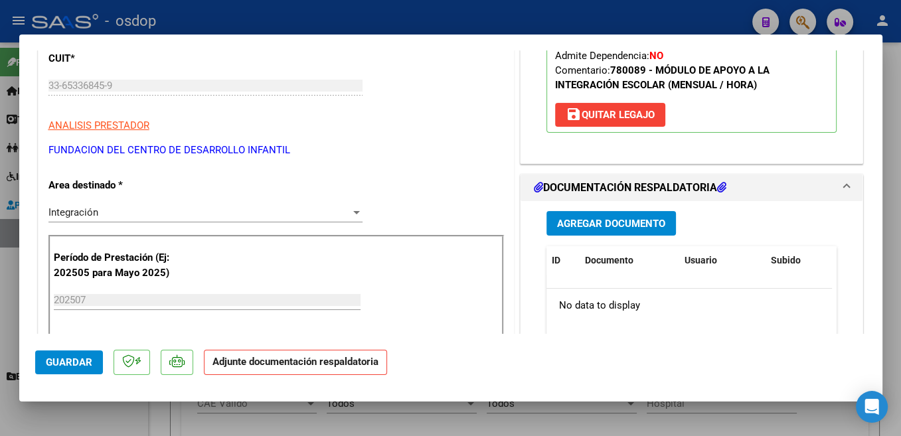
click at [636, 219] on span "Agregar Documento" at bounding box center [611, 224] width 108 height 12
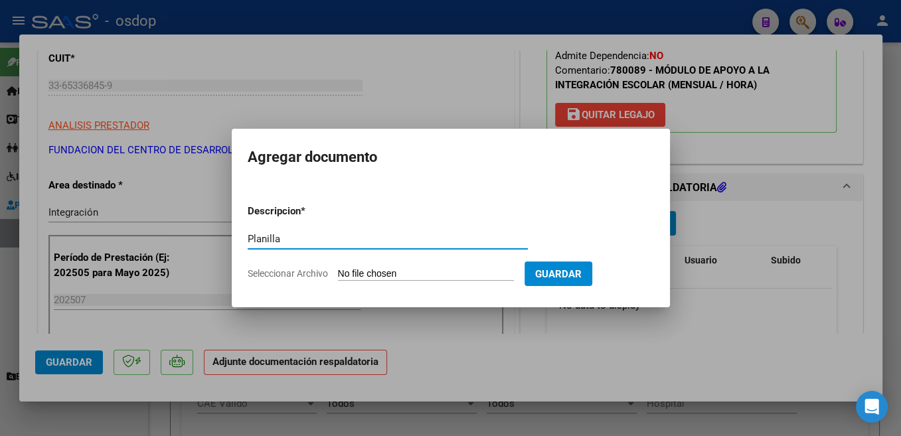
type input "Planilla"
click at [377, 273] on input "Seleccionar Archivo" at bounding box center [426, 274] width 176 height 13
type input "C:\fakepath\7 ASISTENCIA JULIO.pdf"
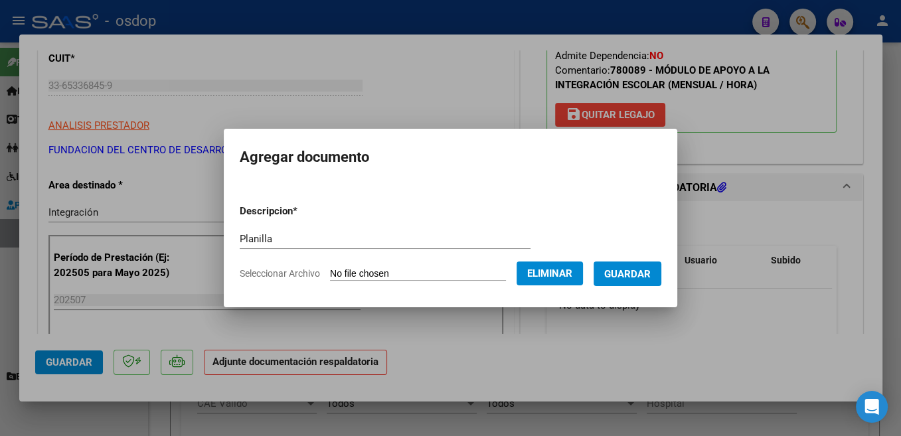
click at [623, 279] on span "Guardar" at bounding box center [627, 274] width 46 height 12
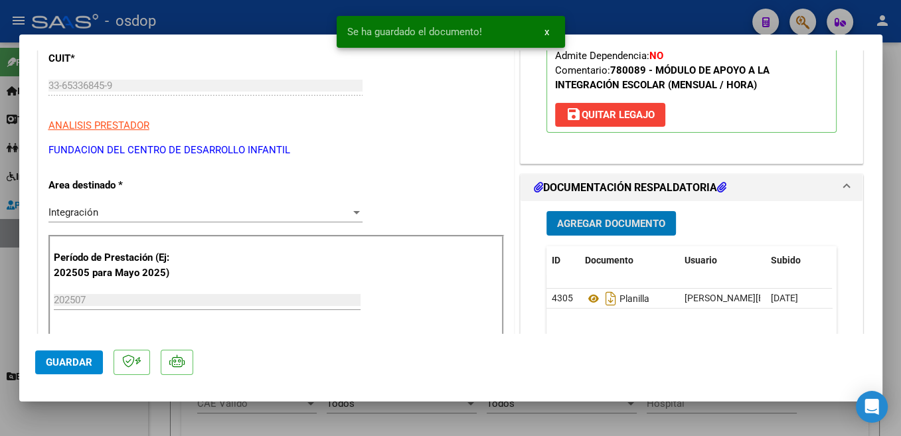
click at [79, 365] on span "Guardar" at bounding box center [69, 363] width 46 height 12
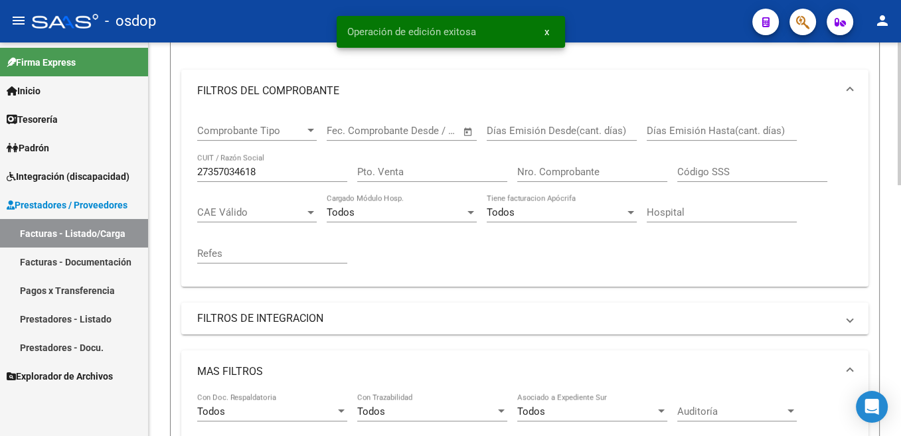
scroll to position [201, 0]
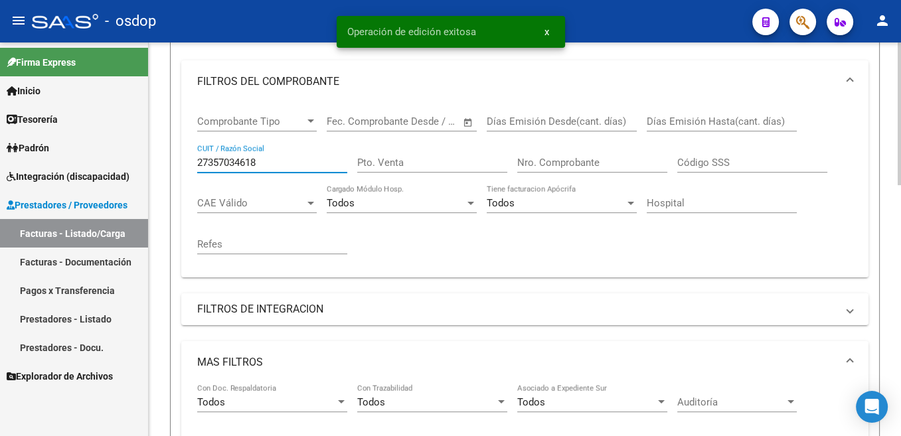
click at [238, 163] on input "27357034618" at bounding box center [272, 163] width 150 height 12
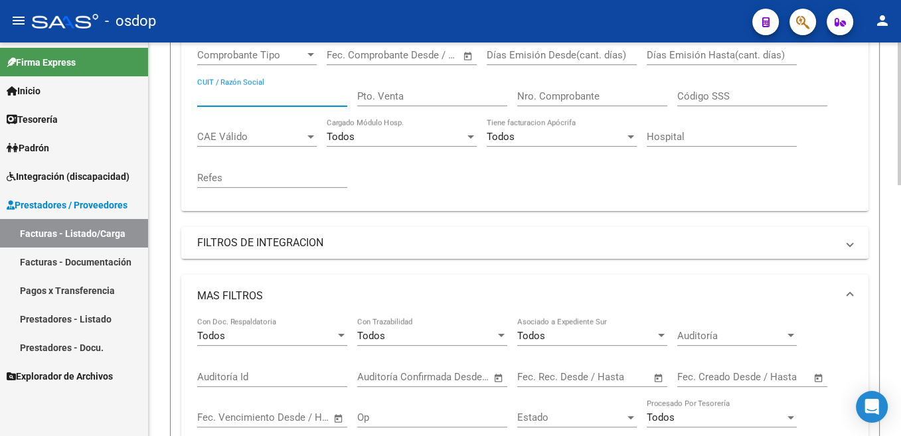
scroll to position [535, 0]
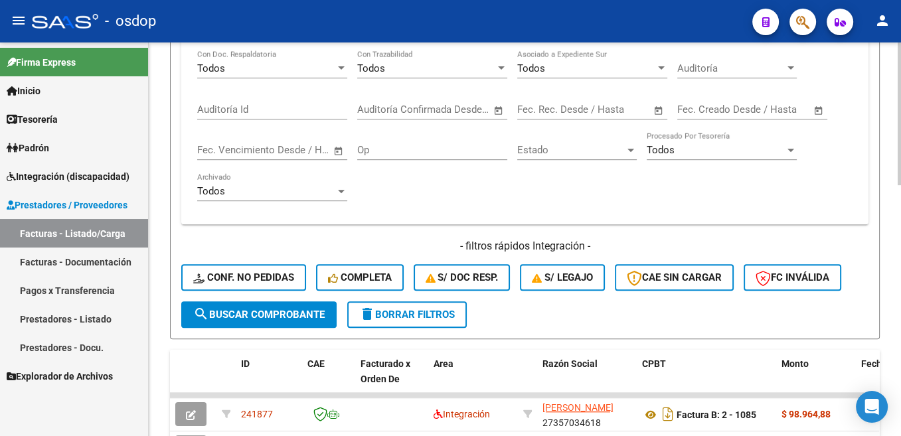
click at [438, 318] on span "delete Borrar Filtros" at bounding box center [407, 315] width 96 height 12
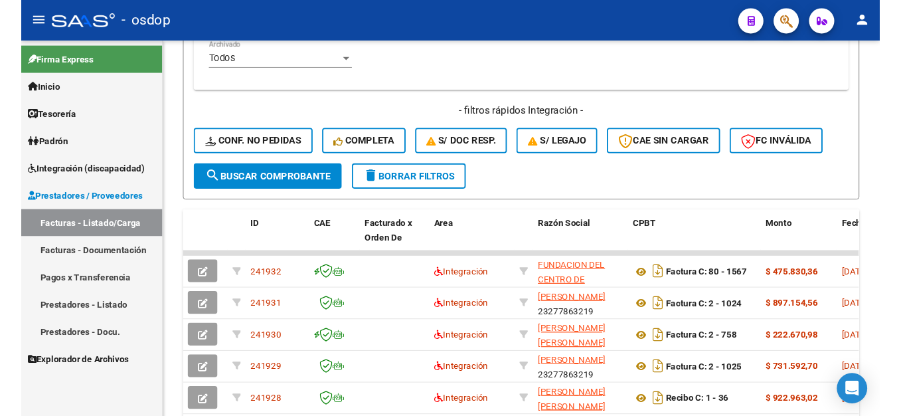
scroll to position [130, 0]
